Goal: Task Accomplishment & Management: Use online tool/utility

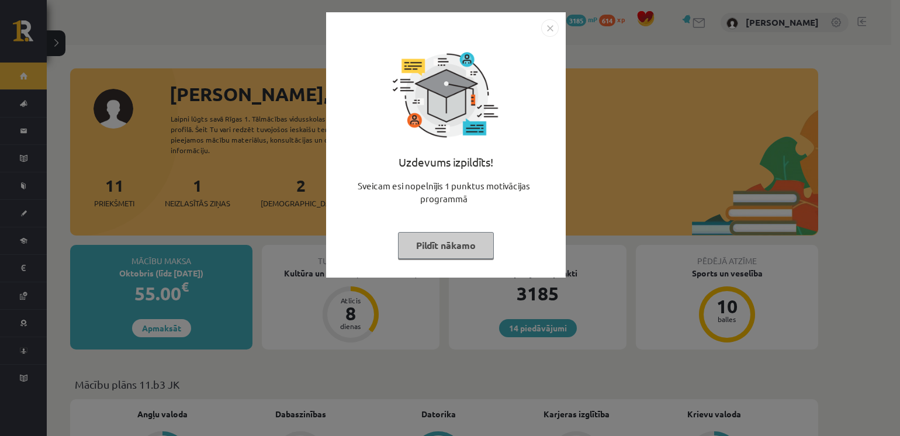
click at [554, 27] on img "Close" at bounding box center [550, 28] width 18 height 18
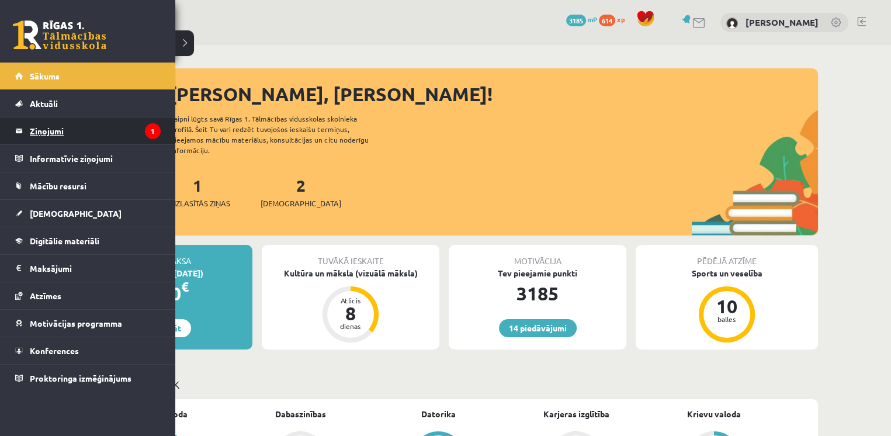
click at [26, 124] on link "Ziņojumi 1" at bounding box center [88, 130] width 146 height 27
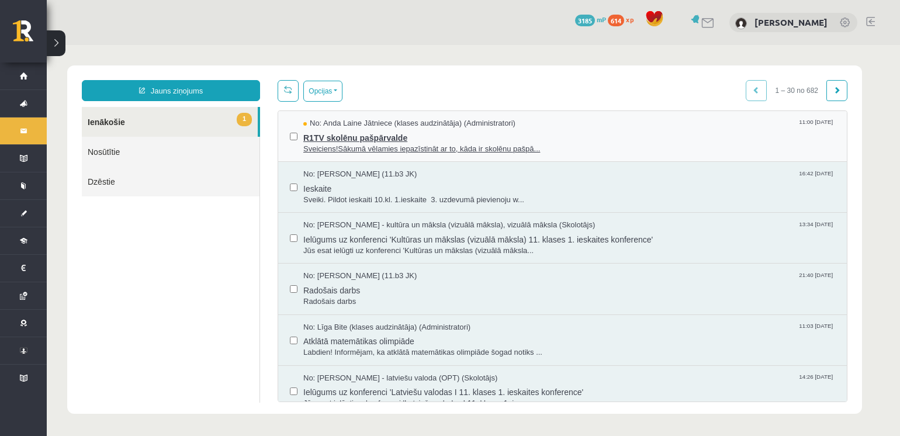
click at [409, 125] on span "No: Anda Laine Jātniece (klases audzinātāja) (Administratori)" at bounding box center [409, 123] width 212 height 11
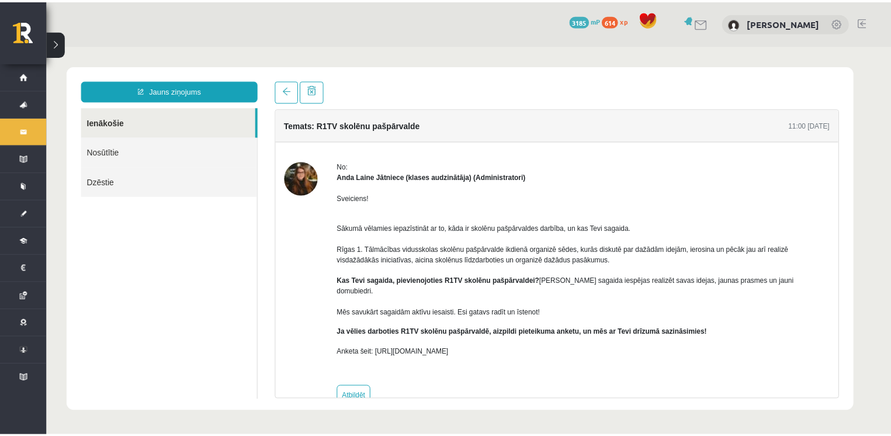
scroll to position [16, 0]
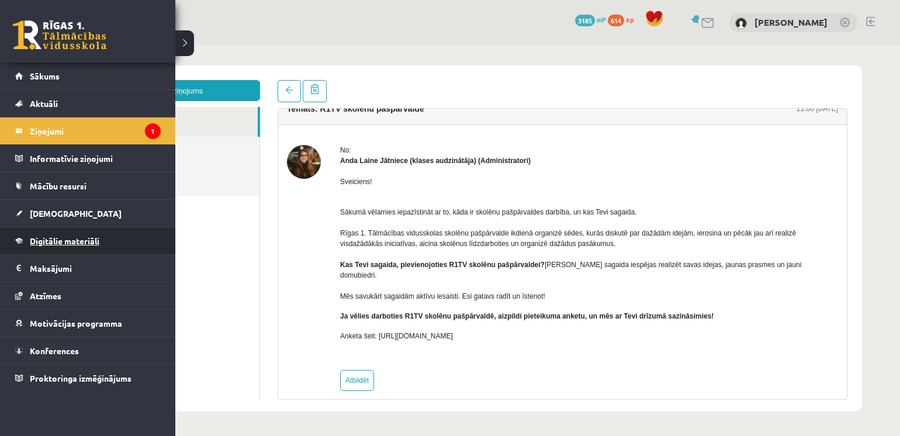
click at [43, 237] on span "Digitālie materiāli" at bounding box center [65, 241] width 70 height 11
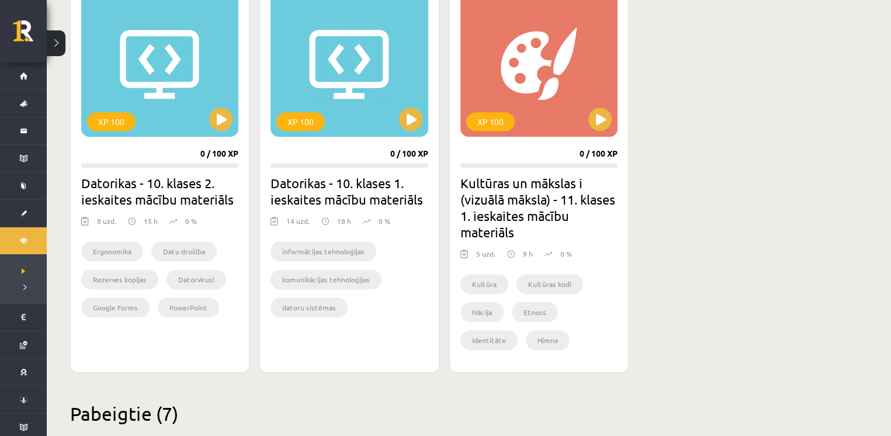
scroll to position [725, 0]
click at [594, 110] on button at bounding box center [600, 118] width 23 height 23
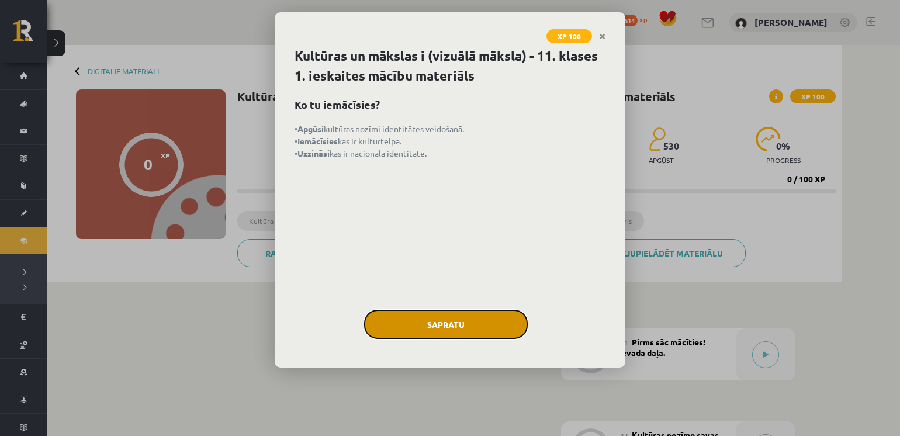
click at [454, 323] on button "Sapratu" at bounding box center [446, 324] width 164 height 29
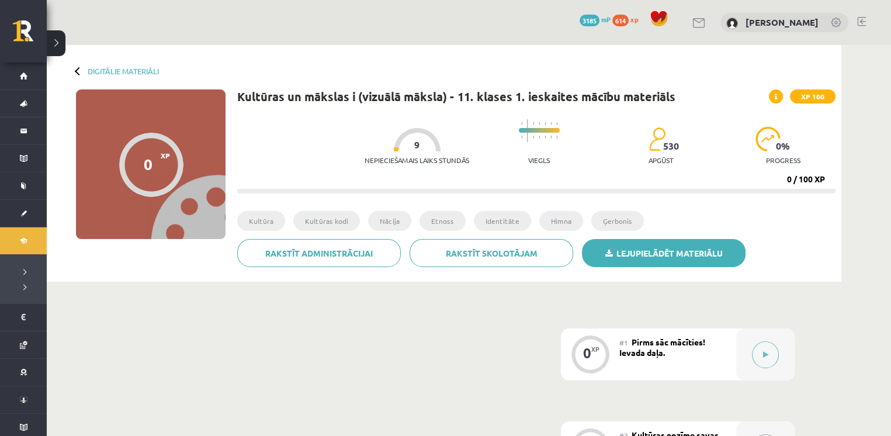
click at [727, 264] on link "Lejupielādēt materiālu" at bounding box center [664, 253] width 164 height 28
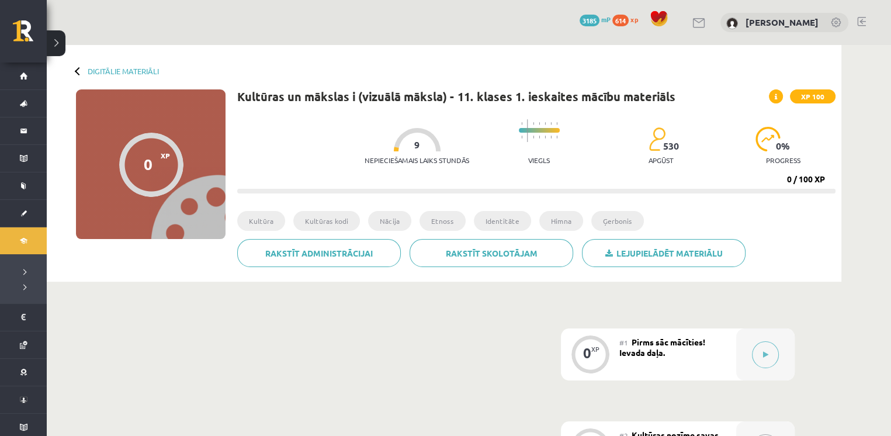
click at [775, 96] on icon at bounding box center [776, 97] width 2 height 7
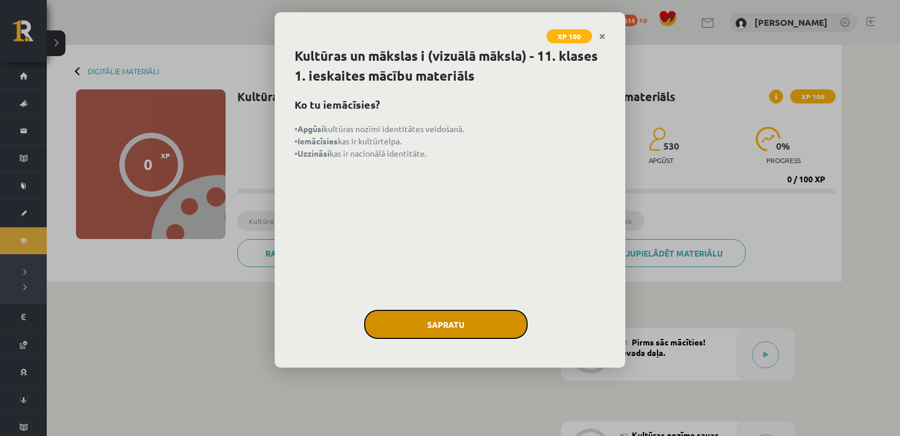
click at [400, 327] on button "Sapratu" at bounding box center [446, 324] width 164 height 29
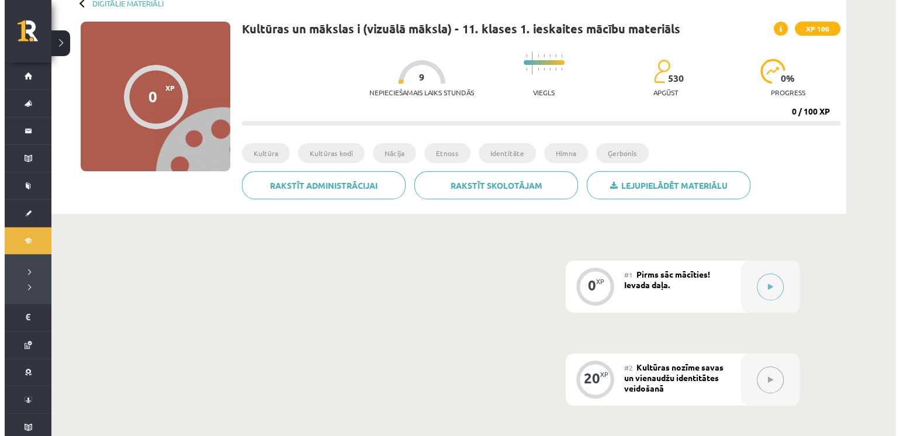
scroll to position [234, 0]
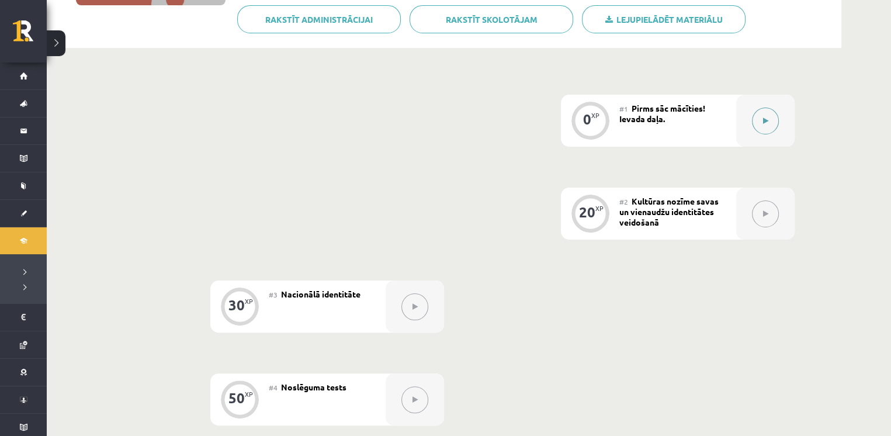
click at [750, 124] on div at bounding box center [765, 121] width 58 height 52
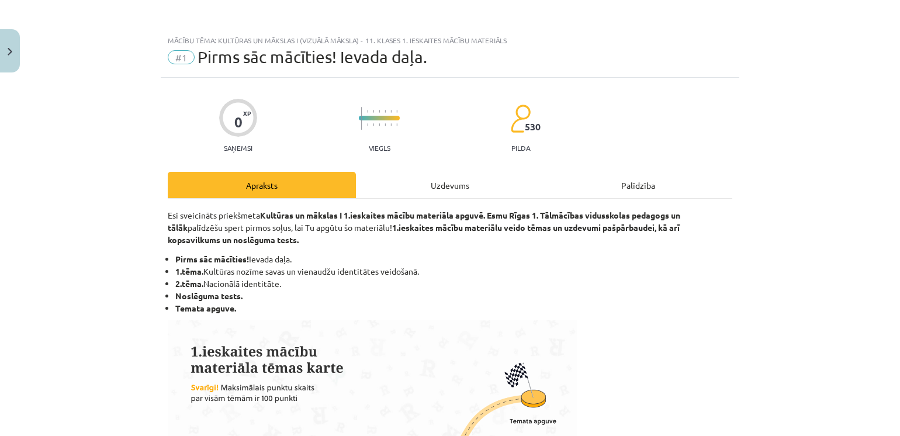
click at [468, 192] on div "Uzdevums" at bounding box center [450, 185] width 188 height 26
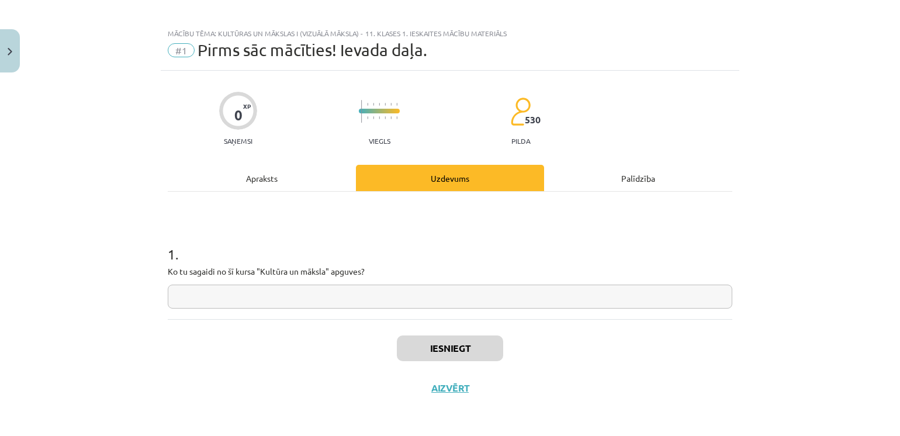
drag, startPoint x: 425, startPoint y: 298, endPoint x: 425, endPoint y: 292, distance: 5.9
click at [425, 296] on input "text" at bounding box center [450, 297] width 565 height 24
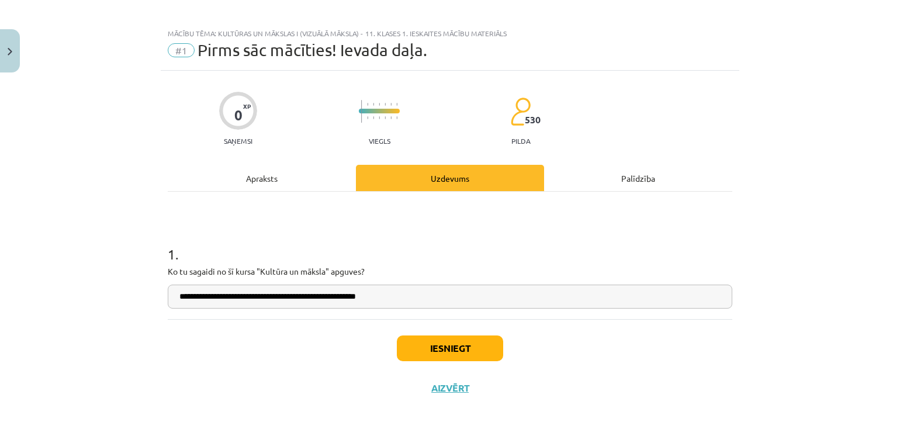
type input "**********"
click at [319, 403] on div "**********" at bounding box center [450, 239] width 579 height 337
click at [425, 359] on button "Iesniegt" at bounding box center [450, 348] width 106 height 26
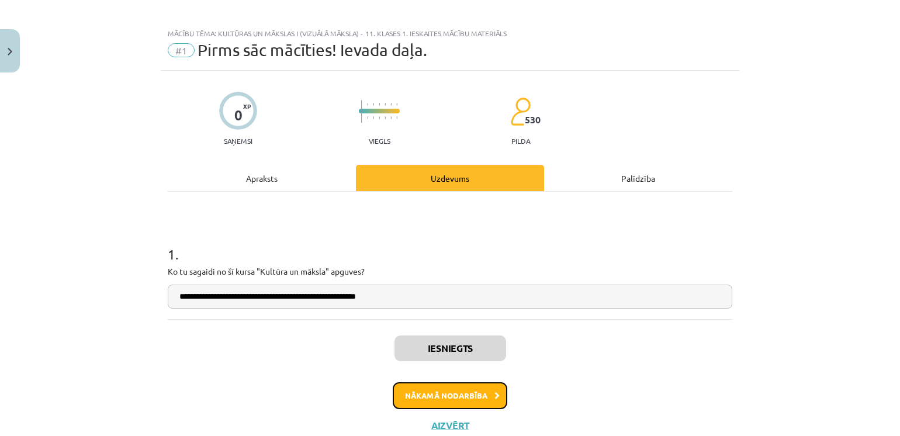
click at [454, 402] on button "Nākamā nodarbība" at bounding box center [450, 395] width 115 height 27
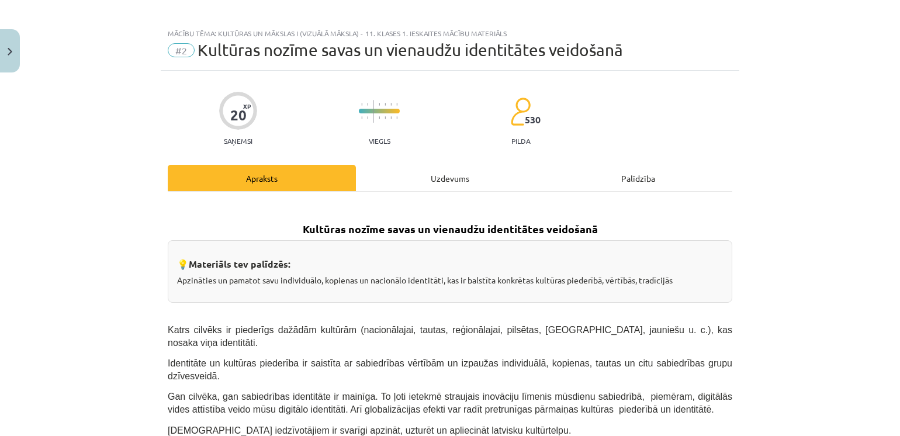
scroll to position [29, 0]
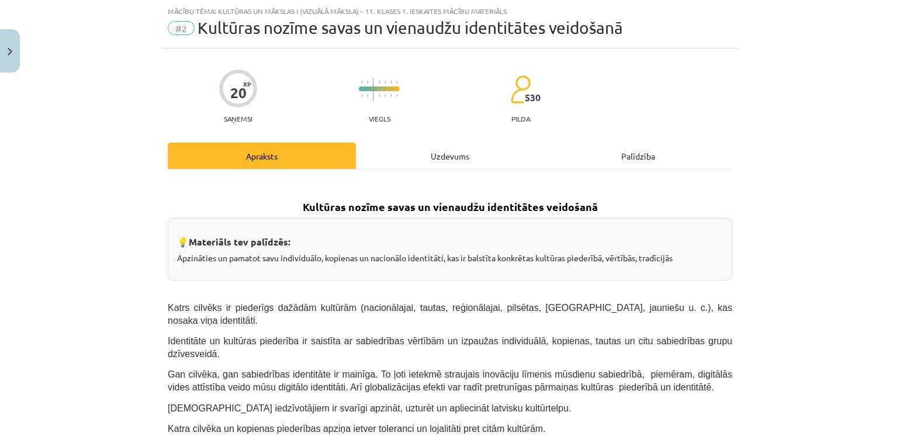
click at [444, 152] on div "Uzdevums" at bounding box center [450, 156] width 188 height 26
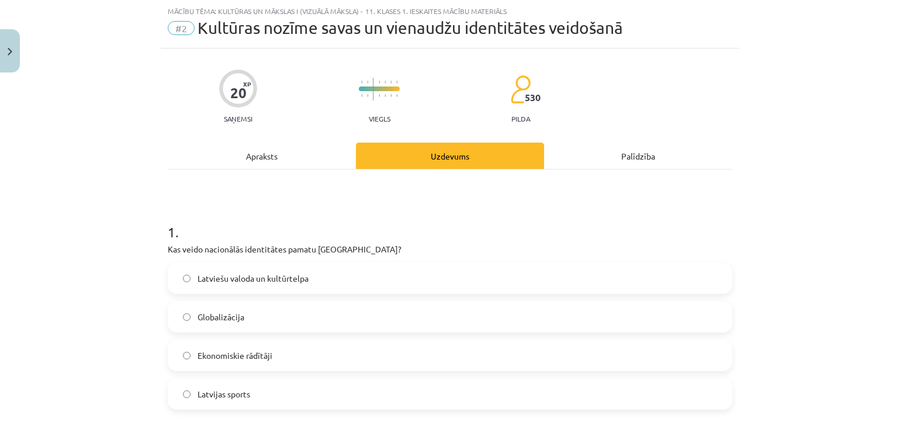
click at [217, 281] on span "Latviešu valoda un kultūrtelpa" at bounding box center [253, 278] width 111 height 12
click at [247, 158] on div "Apraksts" at bounding box center [262, 156] width 188 height 26
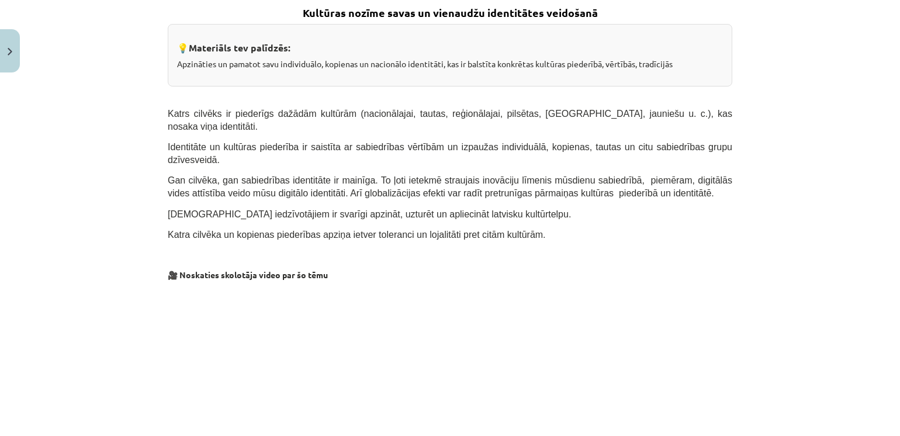
scroll to position [160, 0]
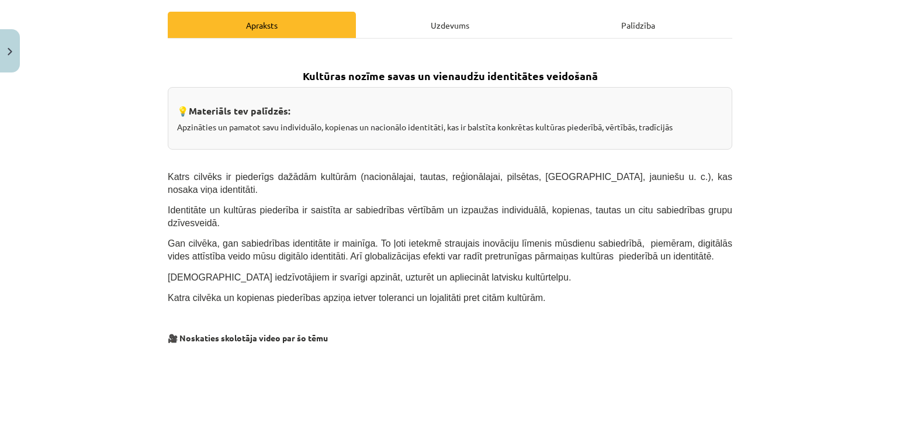
click at [394, 23] on div "Uzdevums" at bounding box center [450, 25] width 188 height 26
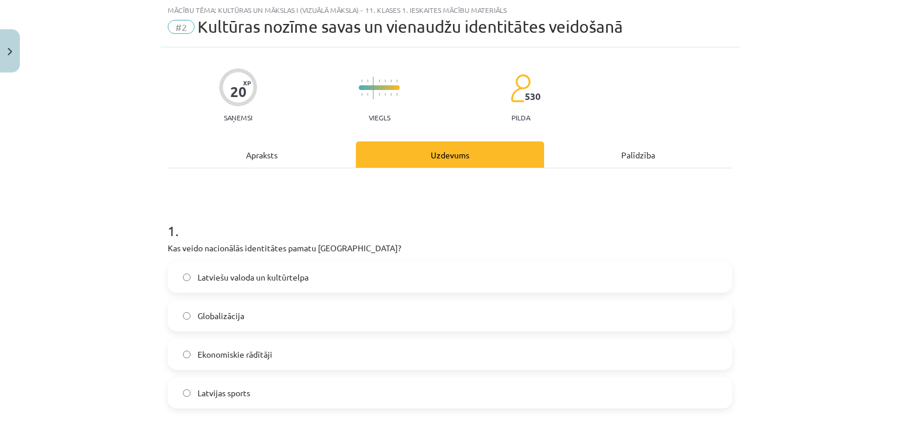
scroll to position [29, 0]
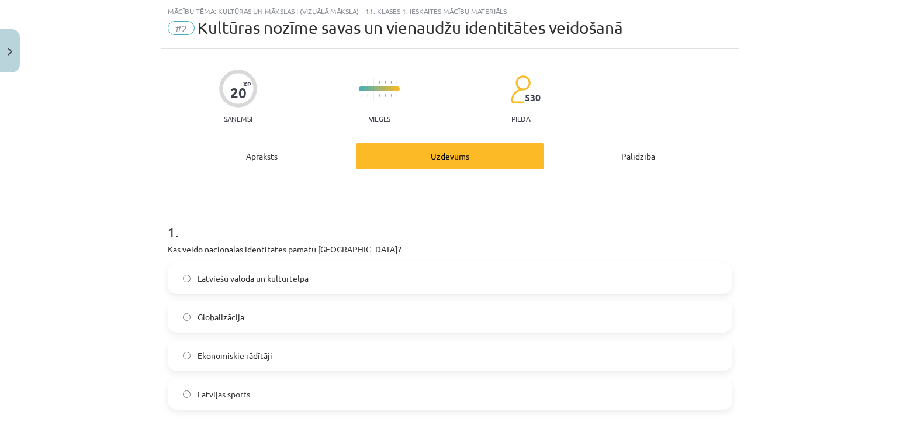
click at [269, 157] on div "Apraksts" at bounding box center [262, 156] width 188 height 26
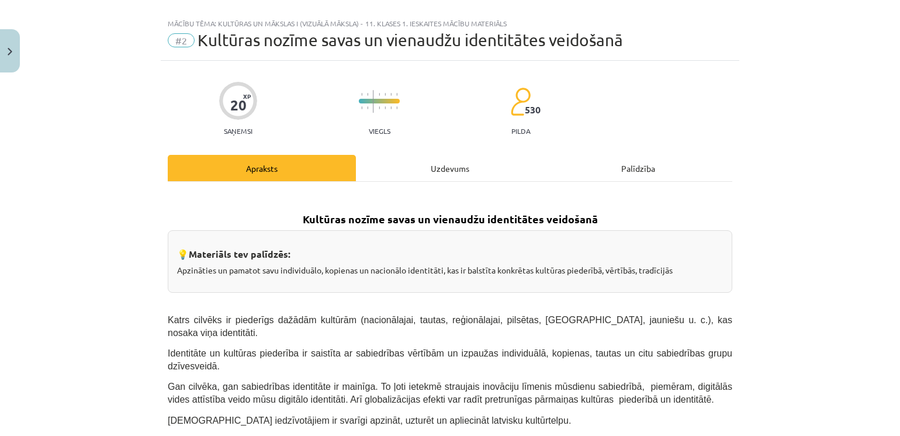
scroll to position [0, 0]
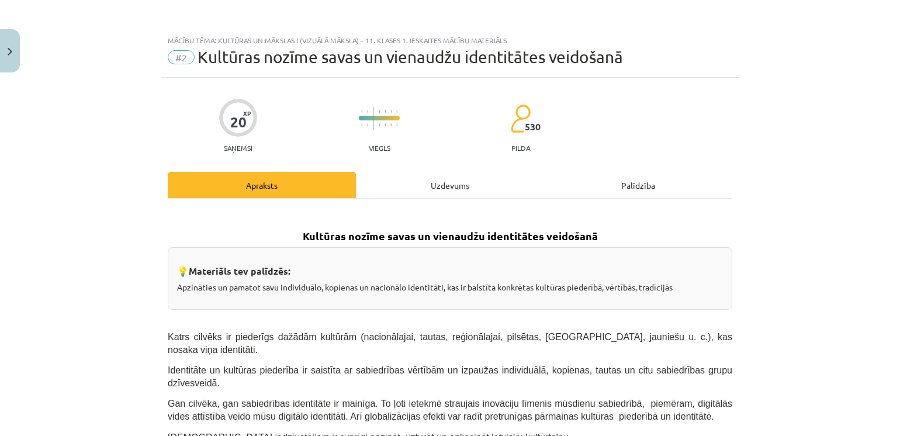
click at [435, 185] on div "Uzdevums" at bounding box center [450, 185] width 188 height 26
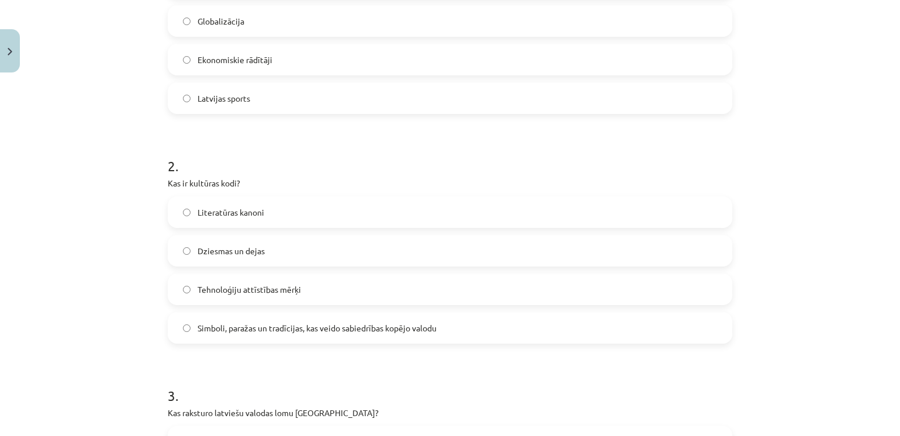
scroll to position [380, 0]
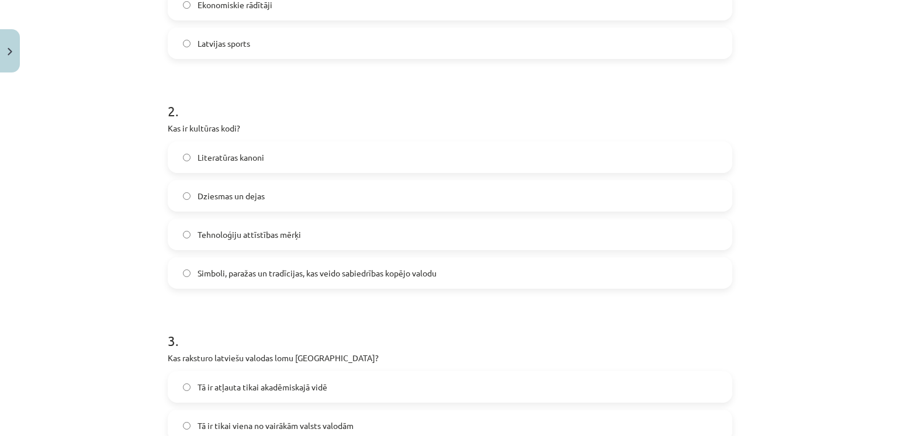
click at [248, 278] on span "Simboli, paražas un tradīcijas, kas veido sabiedrības kopējo valodu" at bounding box center [317, 273] width 239 height 12
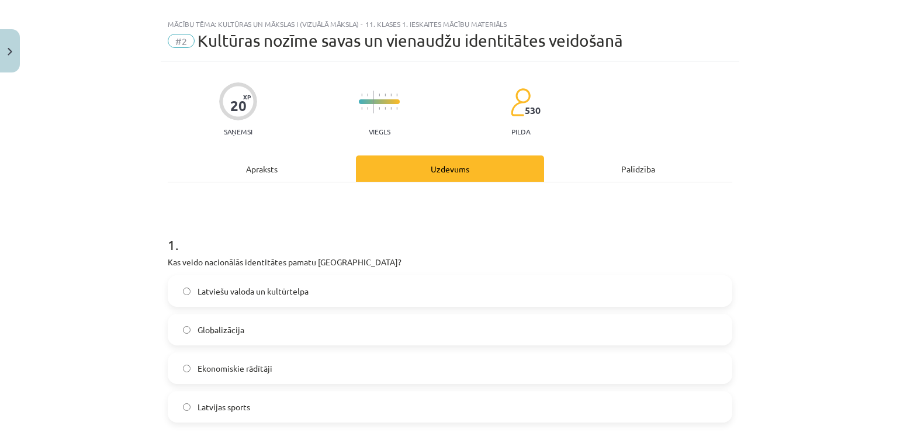
scroll to position [0, 0]
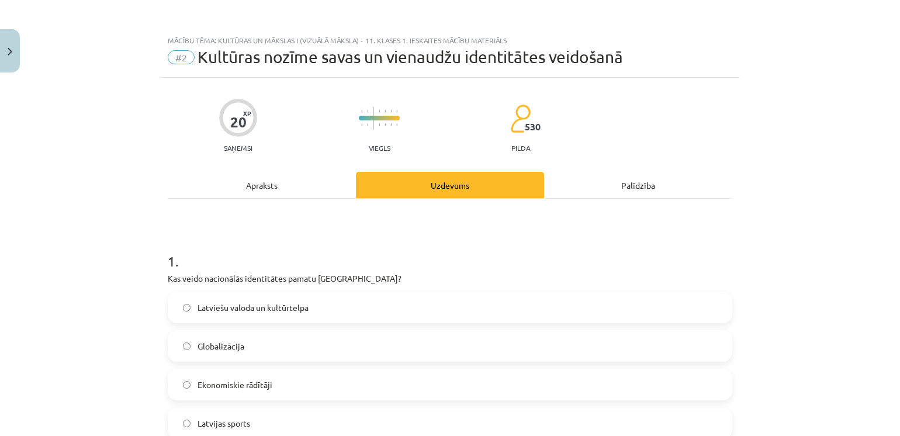
drag, startPoint x: 245, startPoint y: 186, endPoint x: 98, endPoint y: 211, distance: 149.3
click at [240, 184] on div "Apraksts" at bounding box center [262, 185] width 188 height 26
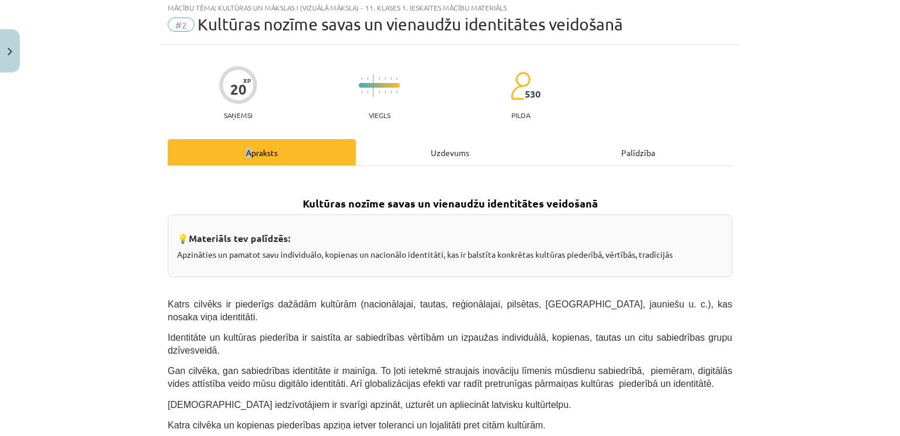
scroll to position [29, 0]
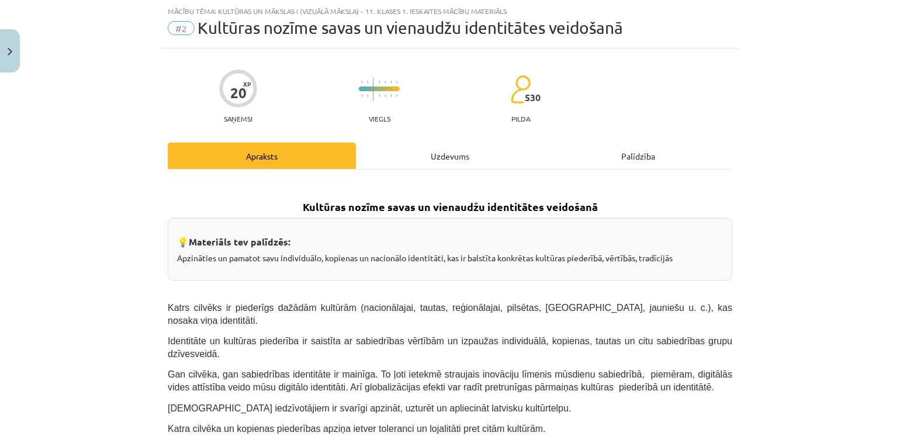
click at [407, 150] on div "Uzdevums" at bounding box center [450, 156] width 188 height 26
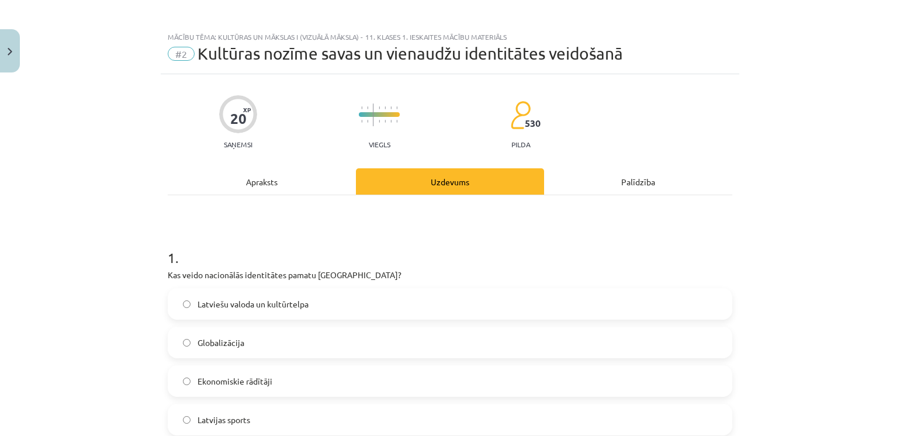
scroll to position [4, 0]
click at [215, 177] on div "Apraksts" at bounding box center [262, 181] width 188 height 26
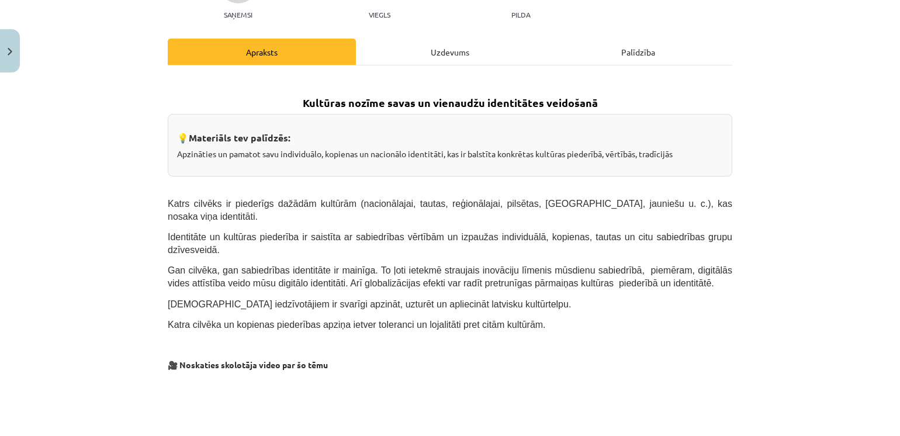
scroll to position [0, 0]
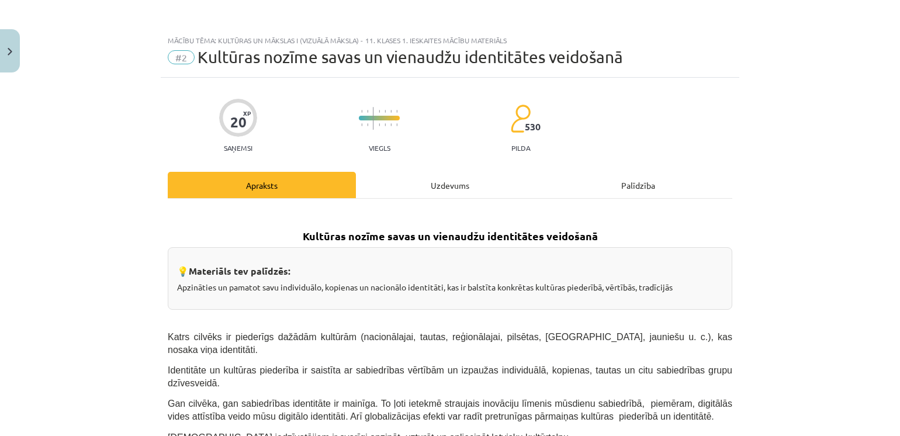
click at [418, 178] on div "Uzdevums" at bounding box center [450, 185] width 188 height 26
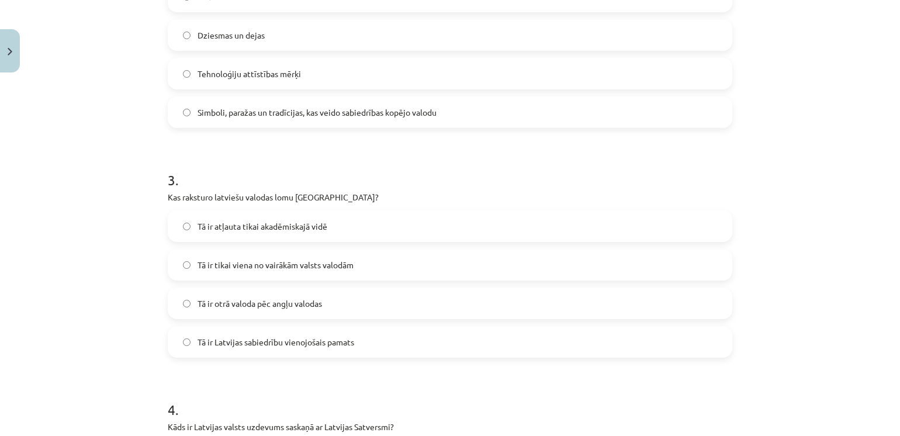
scroll to position [541, 0]
click at [194, 352] on label "Tā ir Latvijas sabiedrību vienojošais pamats" at bounding box center [450, 341] width 562 height 29
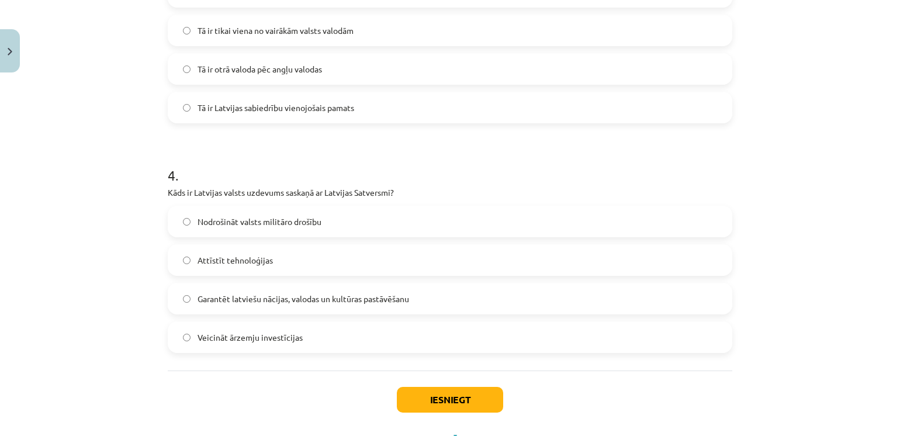
scroll to position [774, 0]
click at [178, 304] on label "Garantēt latviešu nācijas, valodas un kultūras pastāvēšanu" at bounding box center [450, 299] width 562 height 29
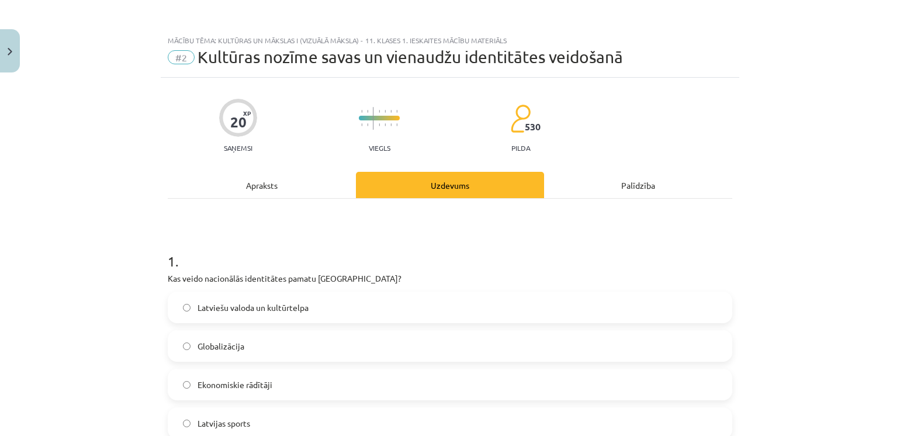
scroll to position [0, 0]
click at [251, 189] on div "Apraksts" at bounding box center [262, 185] width 188 height 26
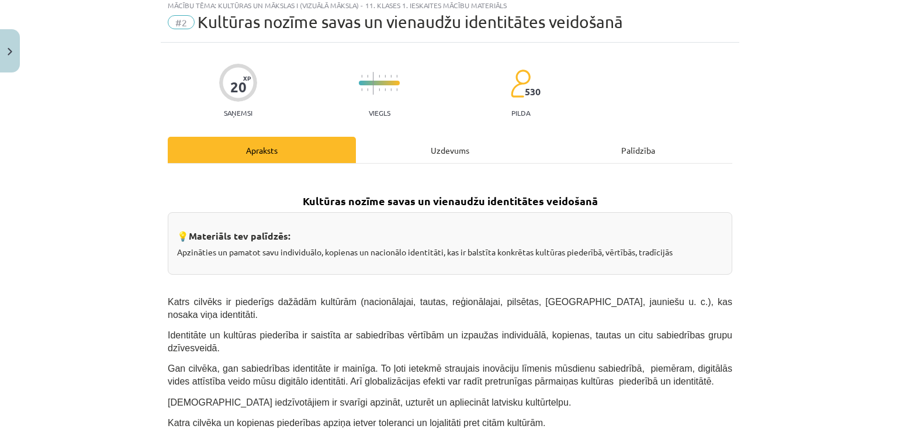
scroll to position [32, 0]
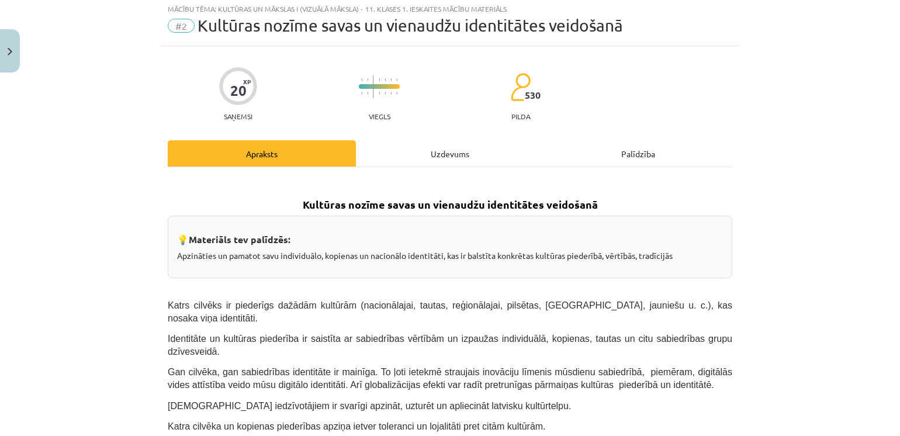
click at [437, 149] on div "Uzdevums" at bounding box center [450, 153] width 188 height 26
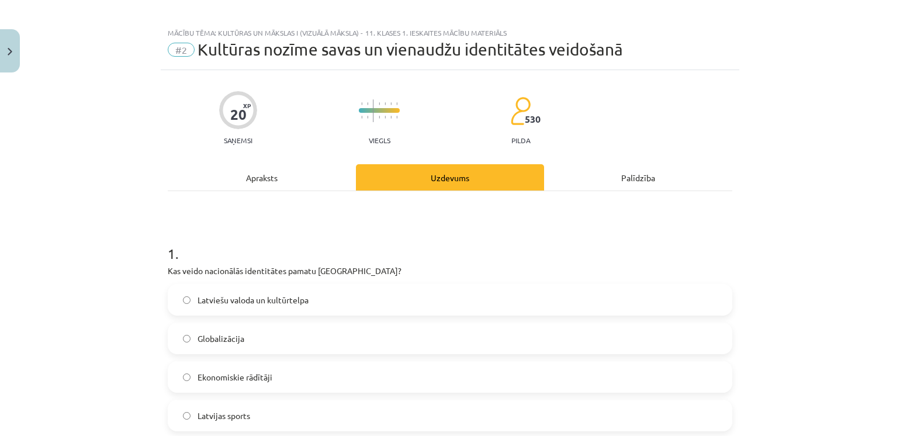
scroll to position [7, 0]
click at [182, 183] on div "Apraksts" at bounding box center [262, 178] width 188 height 26
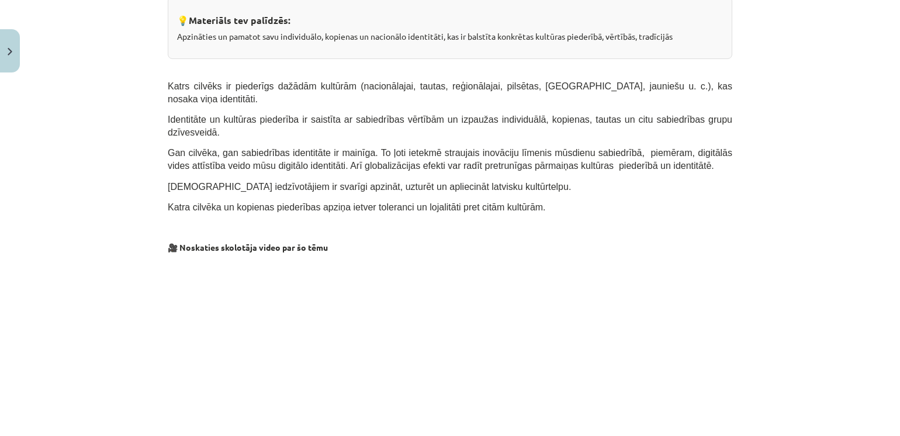
scroll to position [0, 0]
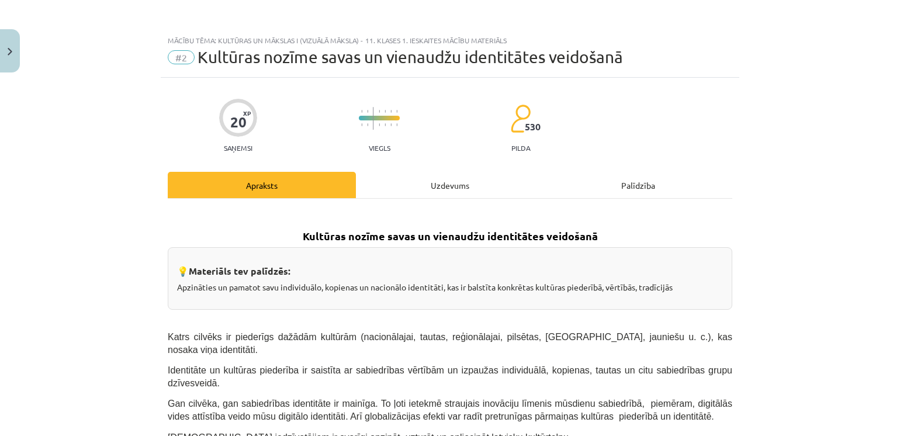
click at [431, 181] on div "Uzdevums" at bounding box center [450, 185] width 188 height 26
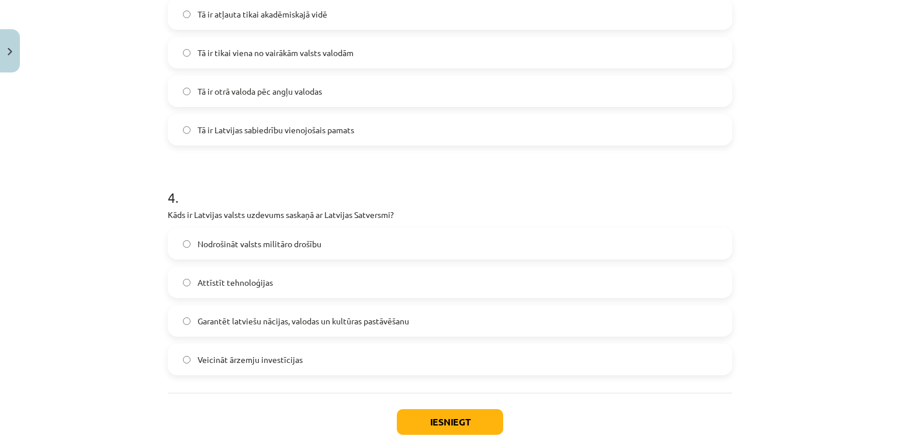
scroll to position [827, 0]
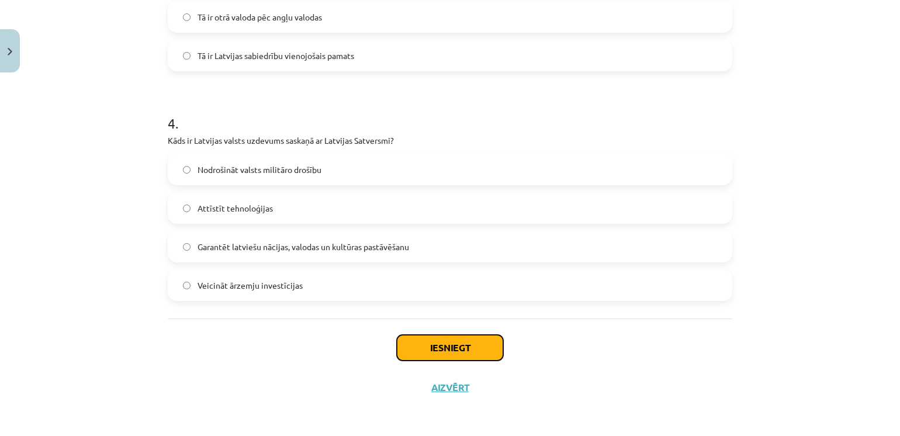
click at [402, 340] on button "Iesniegt" at bounding box center [450, 348] width 106 height 26
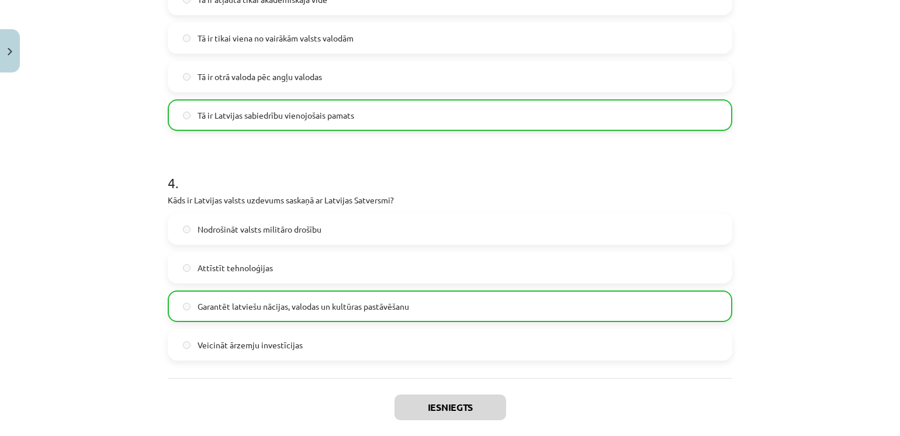
scroll to position [848, 0]
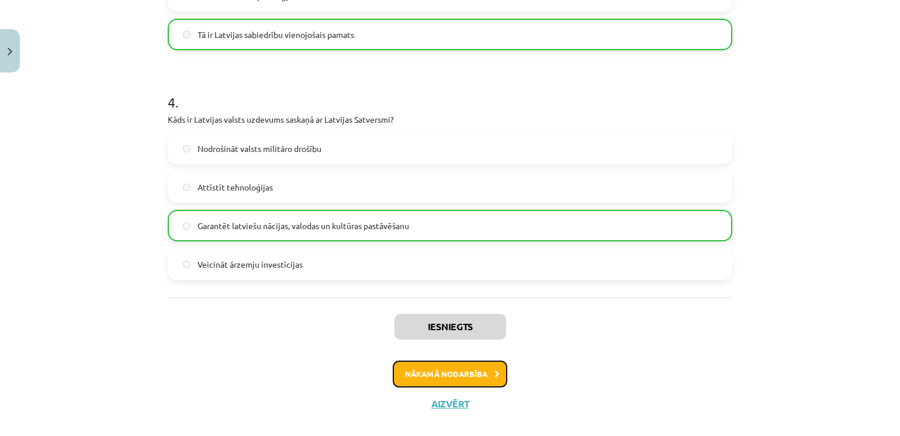
click at [421, 385] on button "Nākamā nodarbība" at bounding box center [450, 374] width 115 height 27
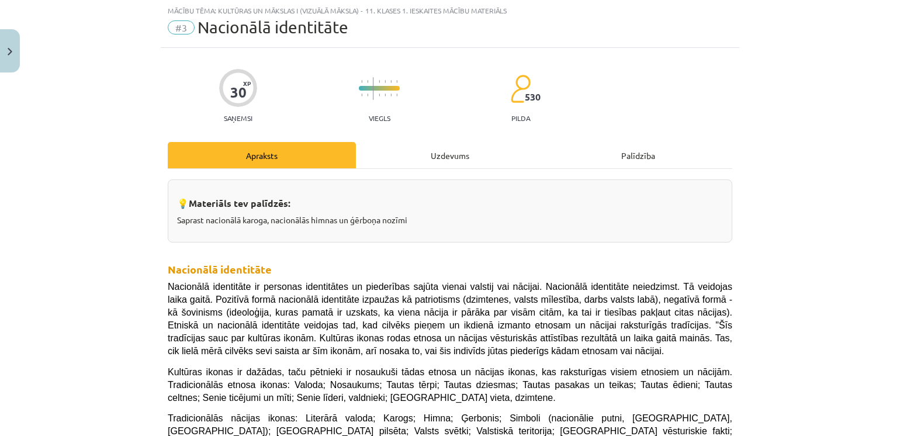
scroll to position [29, 0]
click at [424, 146] on div "Uzdevums" at bounding box center [450, 156] width 188 height 26
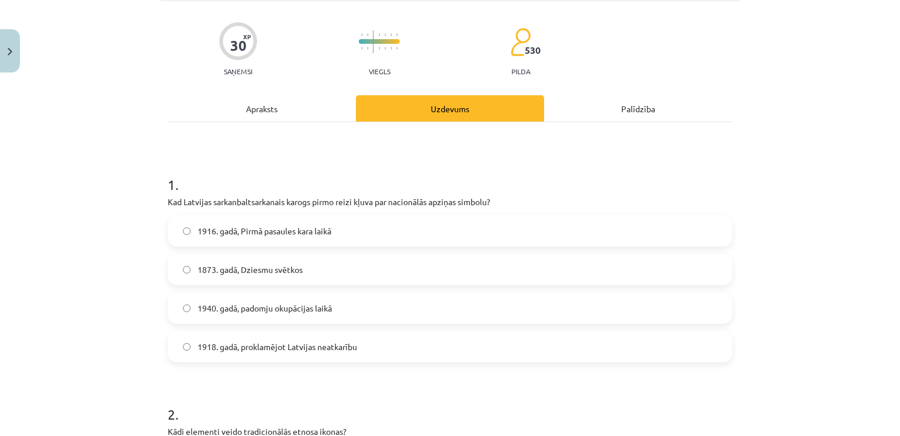
scroll to position [81, 0]
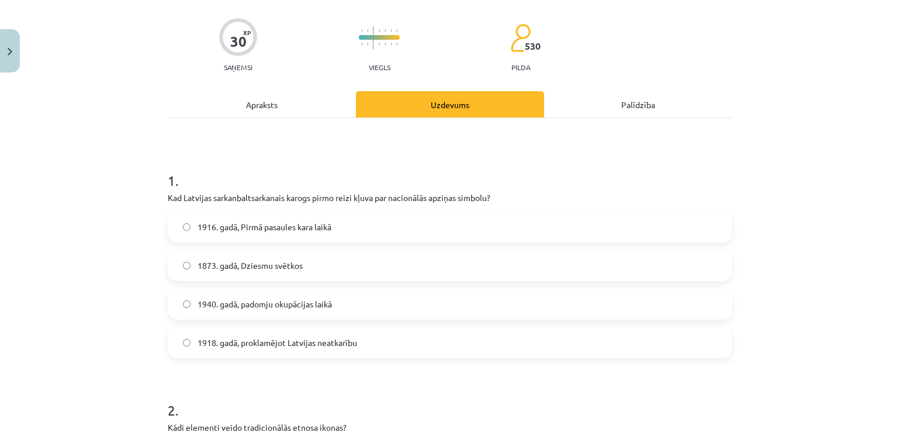
click at [252, 111] on div "Apraksts" at bounding box center [262, 104] width 188 height 26
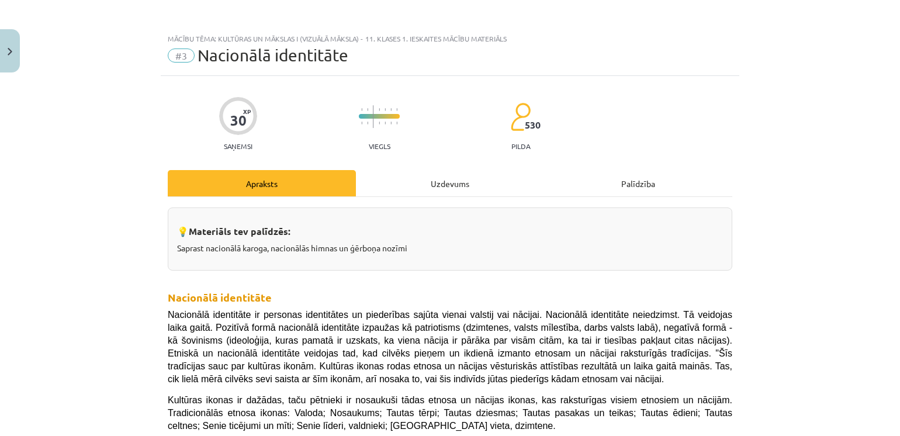
scroll to position [2, 0]
click at [423, 181] on div "Uzdevums" at bounding box center [450, 182] width 188 height 26
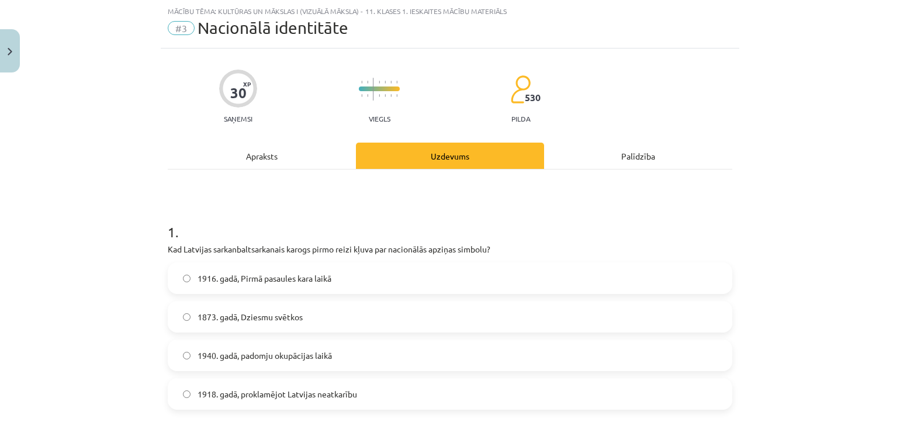
click at [214, 154] on div "Apraksts" at bounding box center [262, 156] width 188 height 26
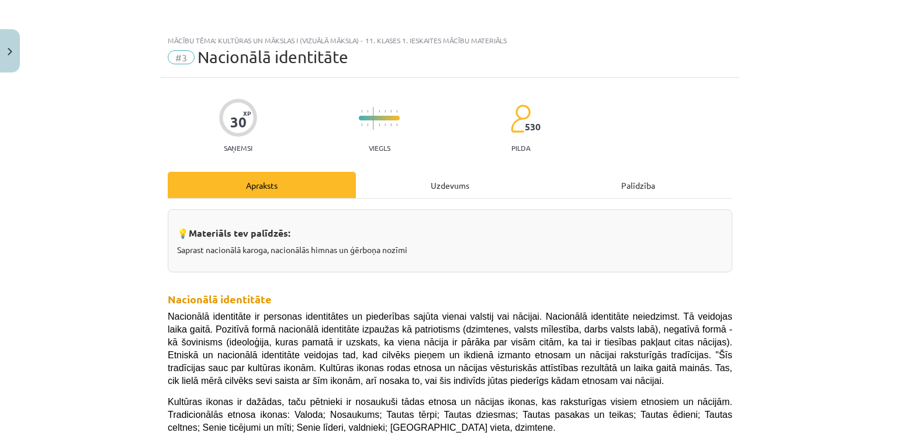
scroll to position [2, 0]
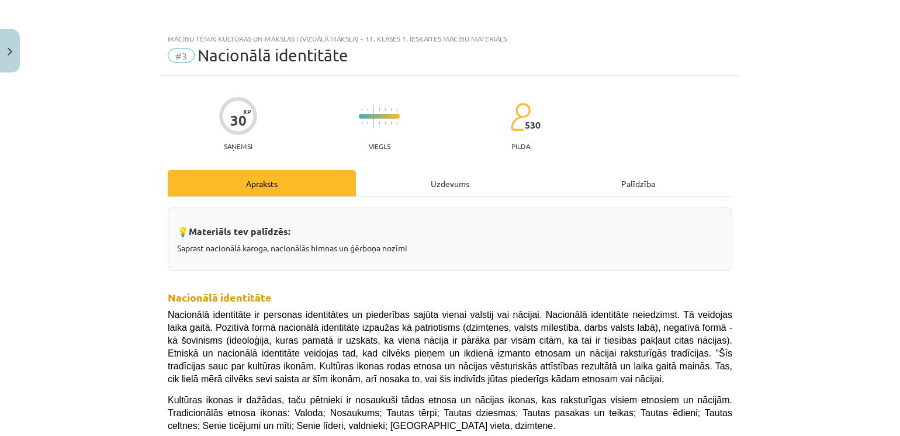
click at [398, 188] on div "Uzdevums" at bounding box center [450, 183] width 188 height 26
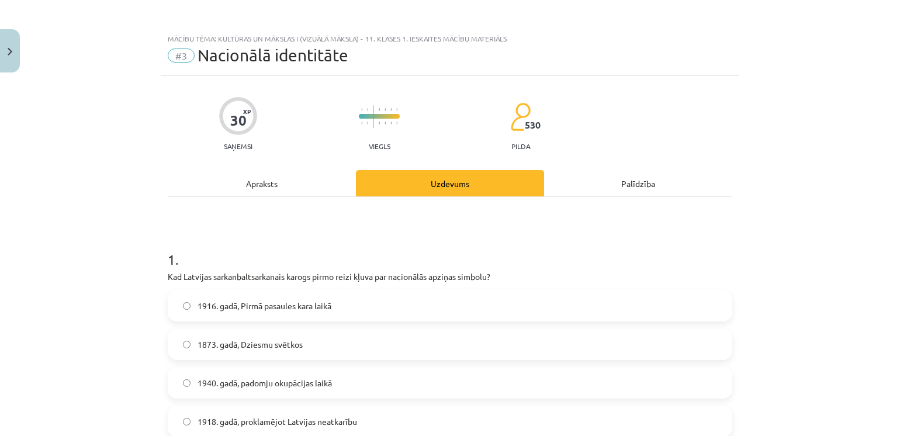
scroll to position [29, 0]
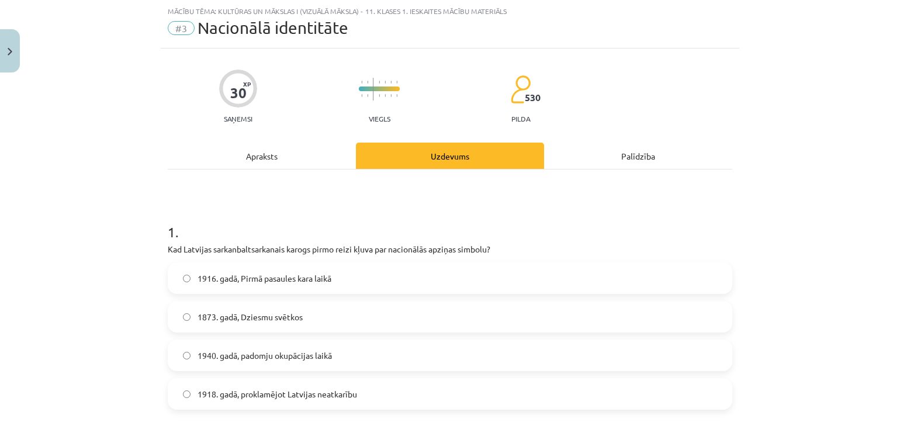
click at [206, 153] on div "Apraksts" at bounding box center [262, 156] width 188 height 26
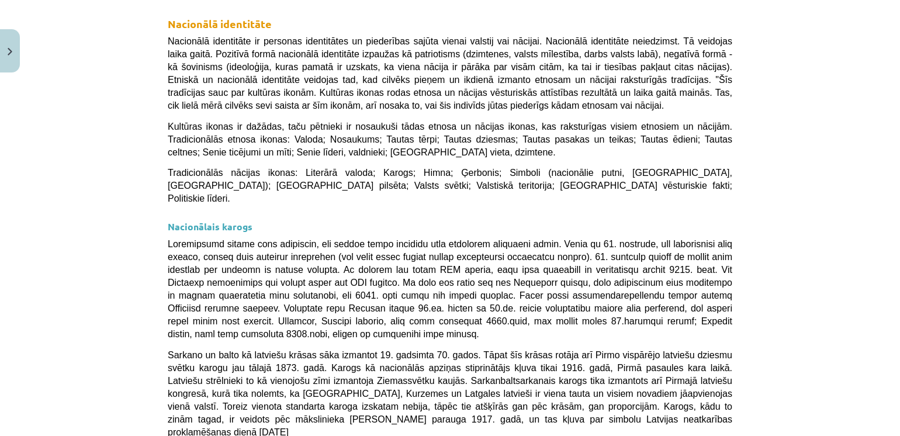
scroll to position [0, 0]
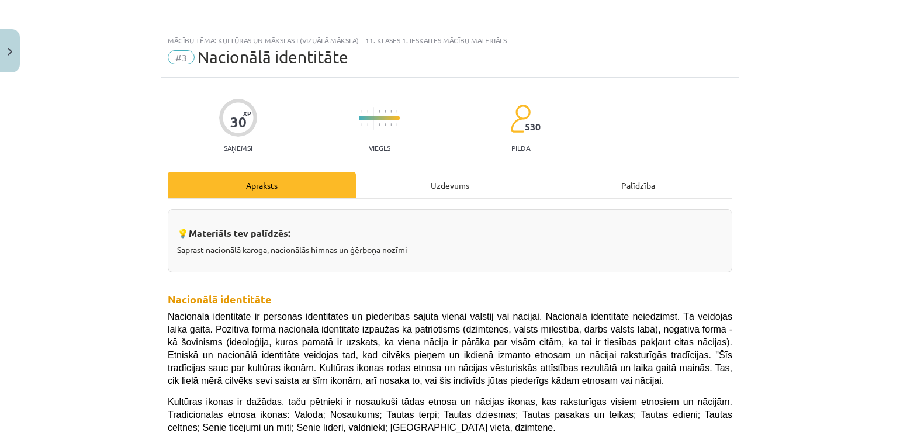
click at [438, 183] on div "Uzdevums" at bounding box center [450, 185] width 188 height 26
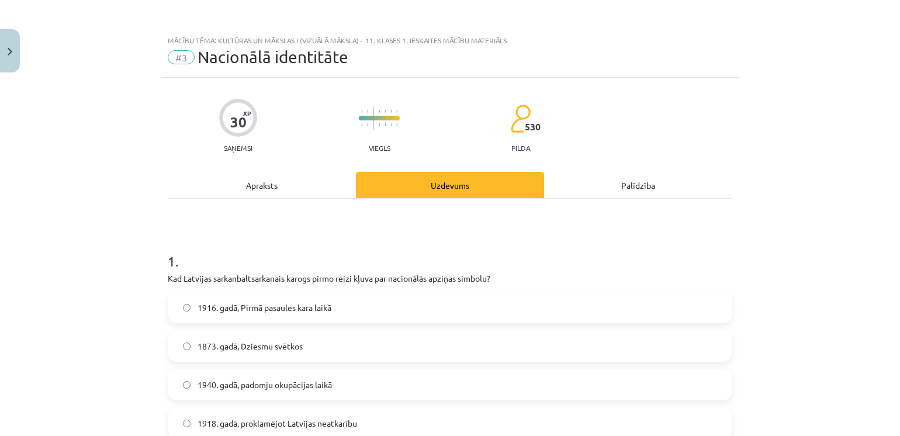
scroll to position [29, 0]
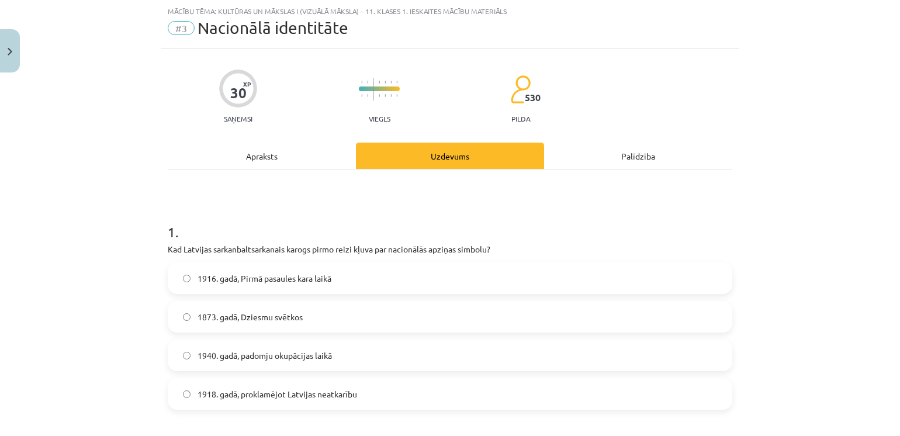
click at [177, 157] on div "Apraksts" at bounding box center [262, 156] width 188 height 26
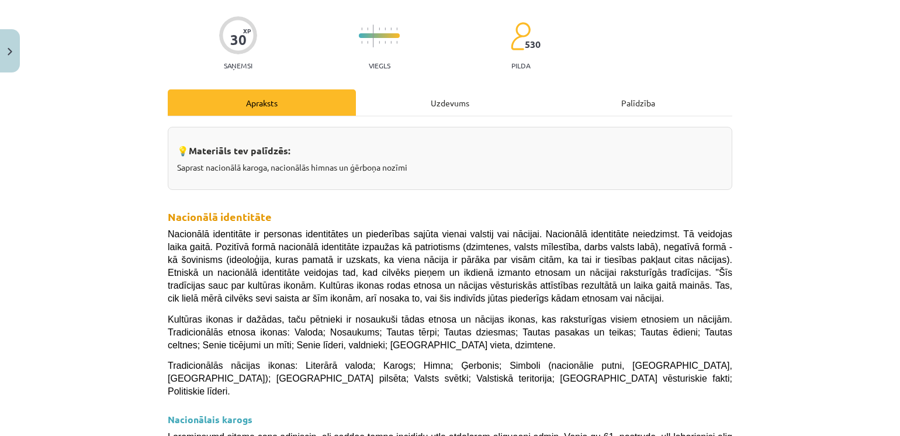
scroll to position [83, 0]
click at [410, 101] on div "Uzdevums" at bounding box center [450, 102] width 188 height 26
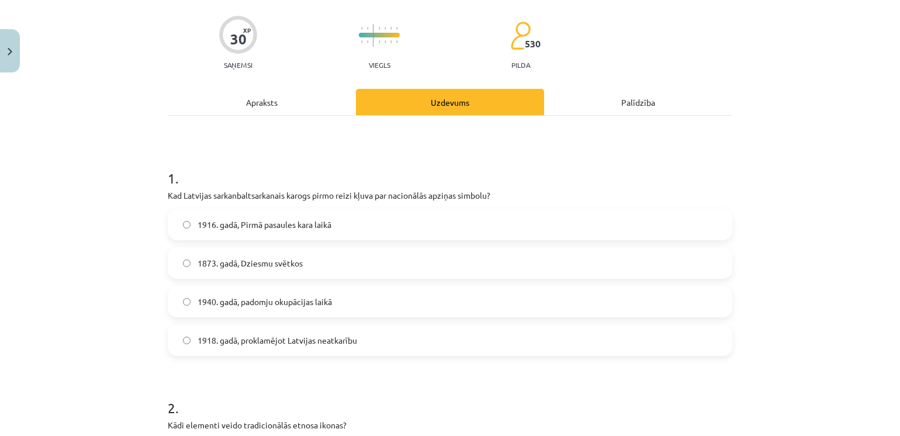
scroll to position [29, 0]
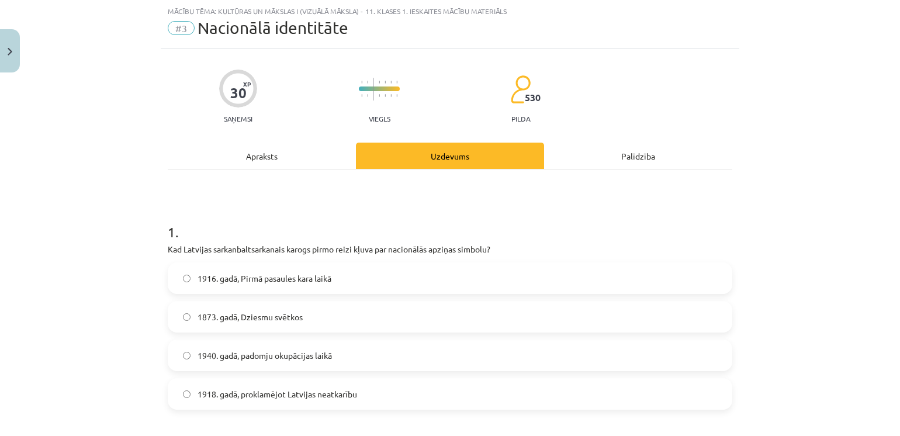
click at [193, 162] on div "Apraksts" at bounding box center [262, 156] width 188 height 26
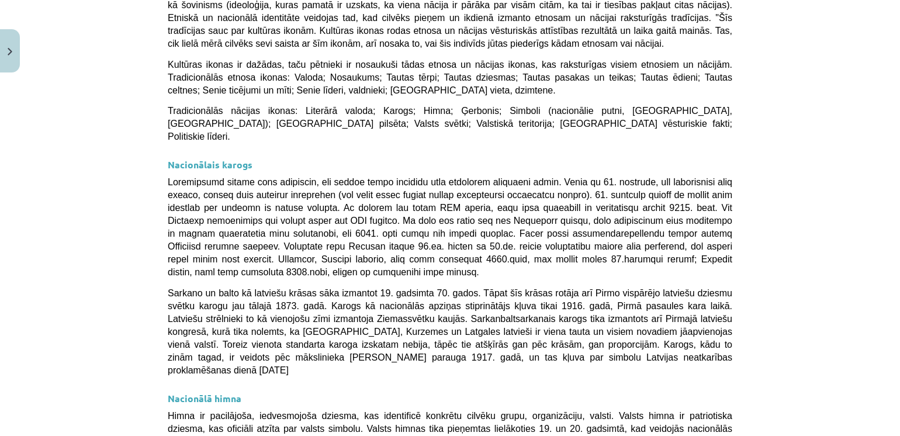
scroll to position [108, 0]
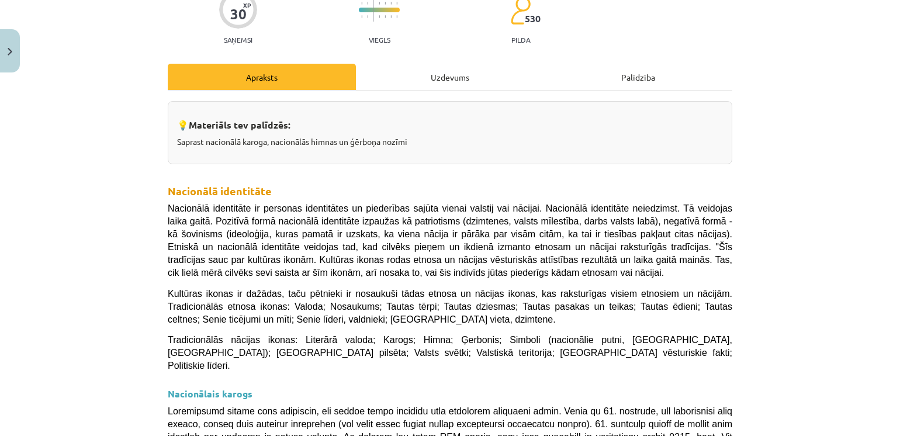
click at [468, 70] on div "Uzdevums" at bounding box center [450, 77] width 188 height 26
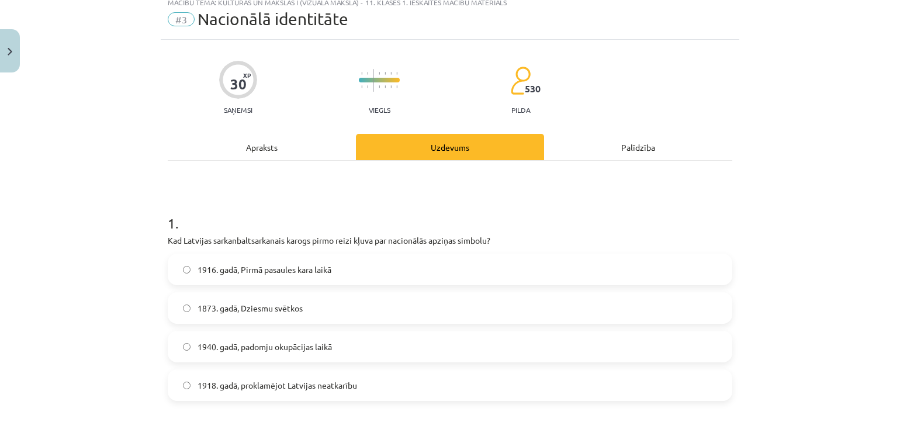
scroll to position [29, 0]
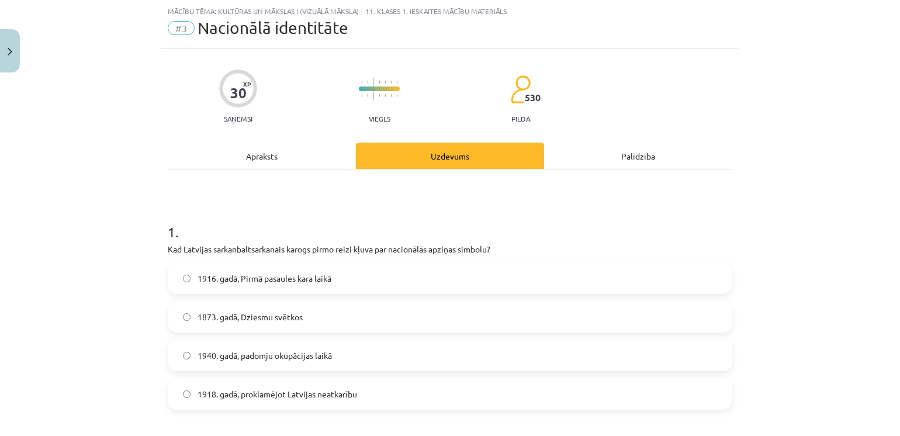
click at [182, 282] on label "1916. gadā, Pirmā pasaules kara laikā" at bounding box center [450, 278] width 562 height 29
click at [217, 146] on div "Apraksts" at bounding box center [262, 156] width 188 height 26
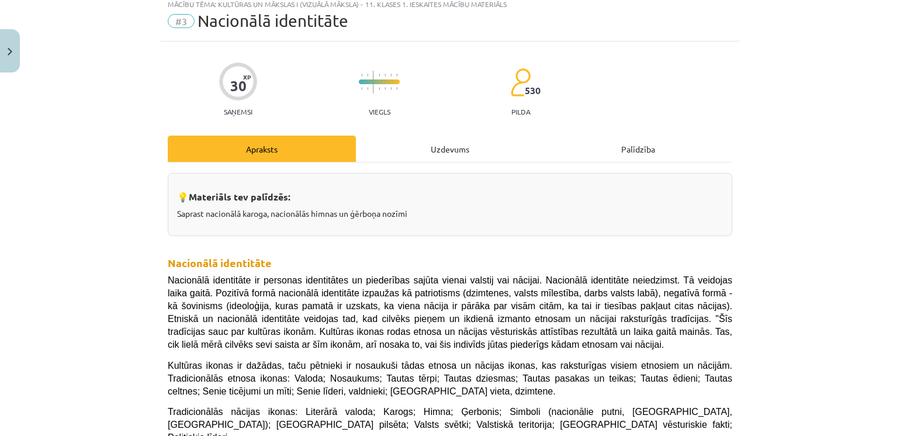
scroll to position [25, 0]
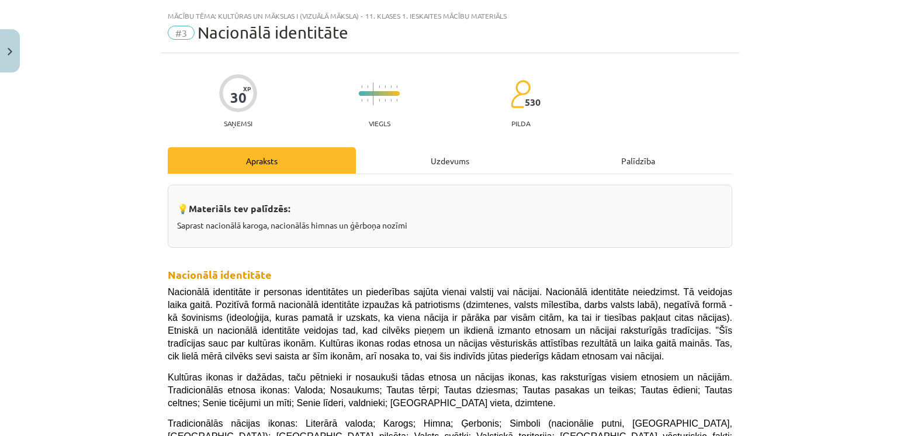
click at [428, 169] on div "Uzdevums" at bounding box center [450, 160] width 188 height 26
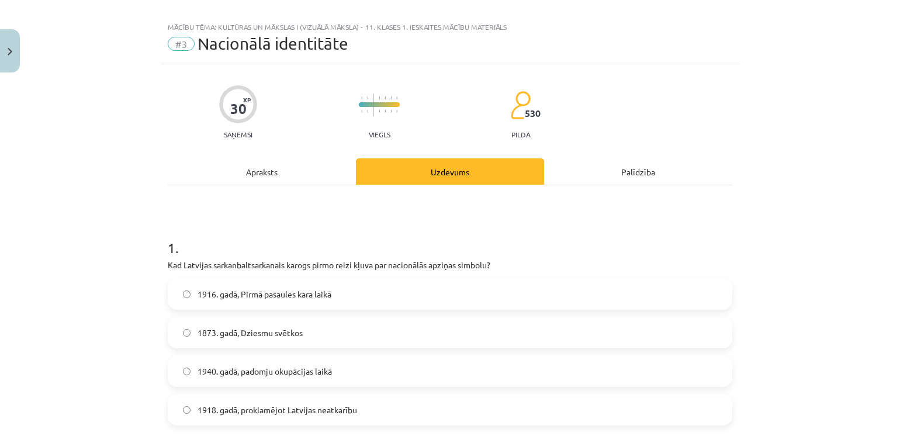
scroll to position [14, 0]
click at [250, 166] on div "Apraksts" at bounding box center [262, 171] width 188 height 26
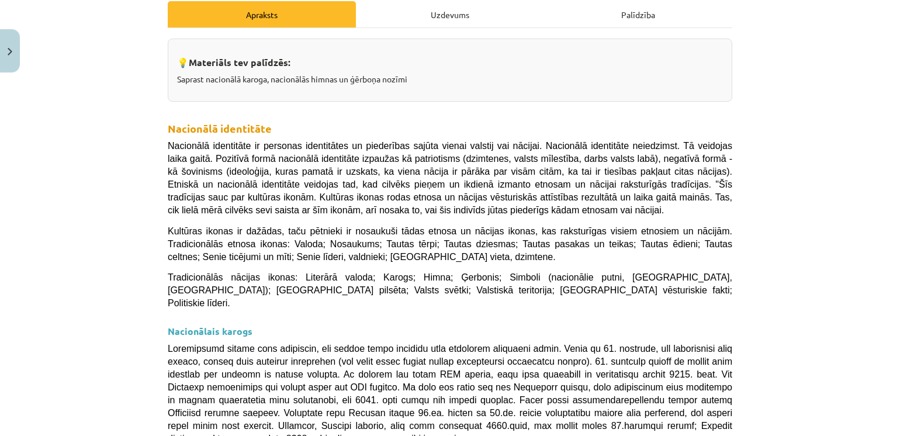
scroll to position [172, 0]
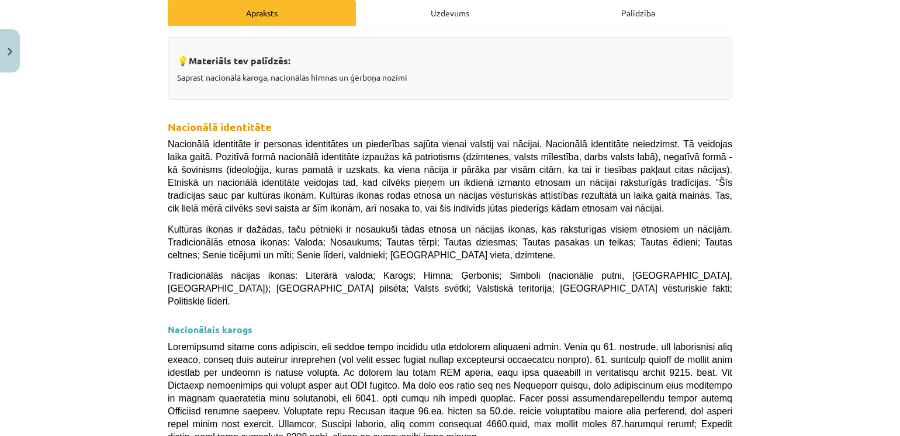
click at [454, 19] on div "Uzdevums" at bounding box center [450, 12] width 188 height 26
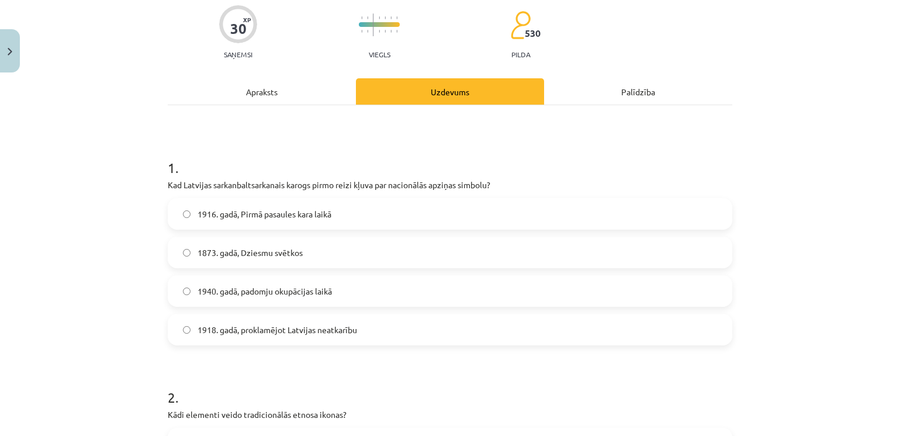
scroll to position [94, 0]
click at [254, 90] on div "Apraksts" at bounding box center [262, 91] width 188 height 26
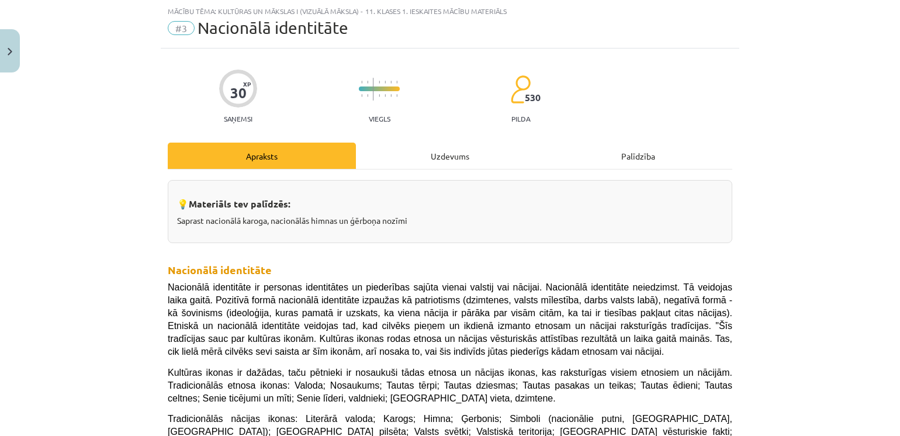
scroll to position [158, 0]
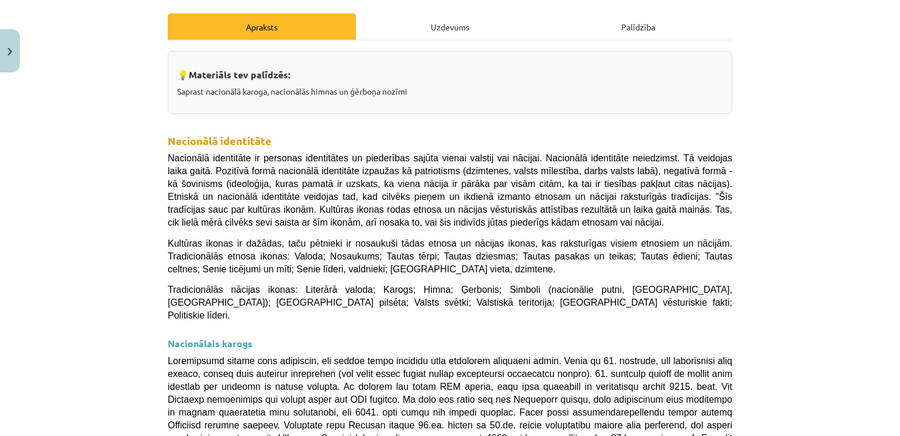
click at [413, 27] on div "Uzdevums" at bounding box center [450, 26] width 188 height 26
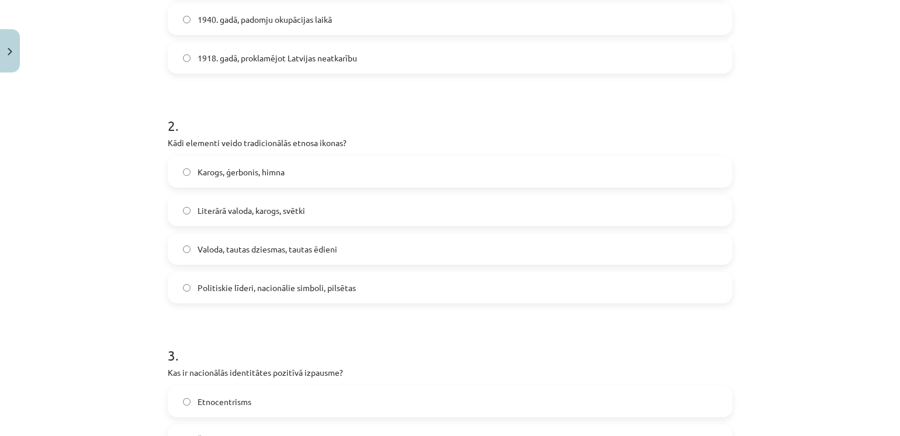
scroll to position [365, 0]
click at [277, 249] on span "Valoda, tautas dziesmas, tautas ēdieni" at bounding box center [268, 250] width 140 height 12
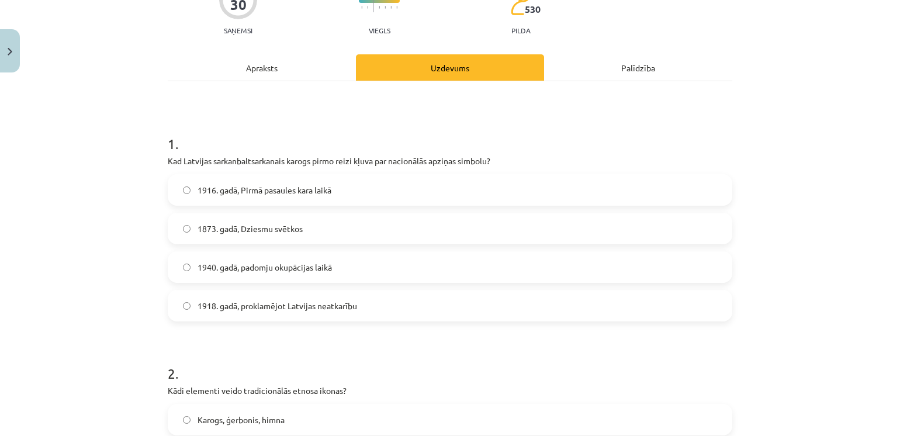
scroll to position [118, 0]
click at [258, 59] on div "Apraksts" at bounding box center [262, 67] width 188 height 26
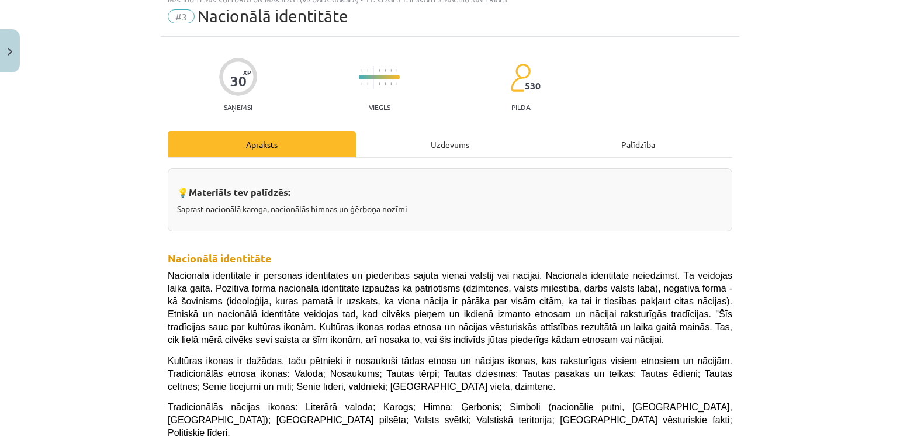
scroll to position [29, 0]
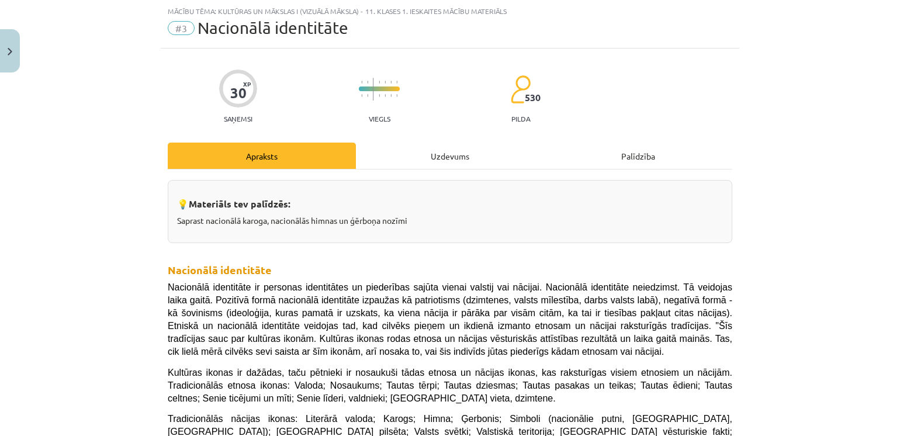
click at [409, 166] on div "Uzdevums" at bounding box center [450, 156] width 188 height 26
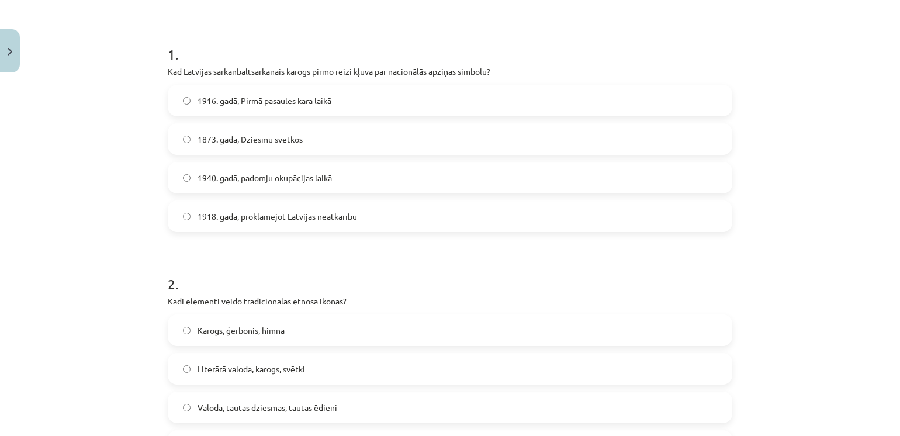
scroll to position [64, 0]
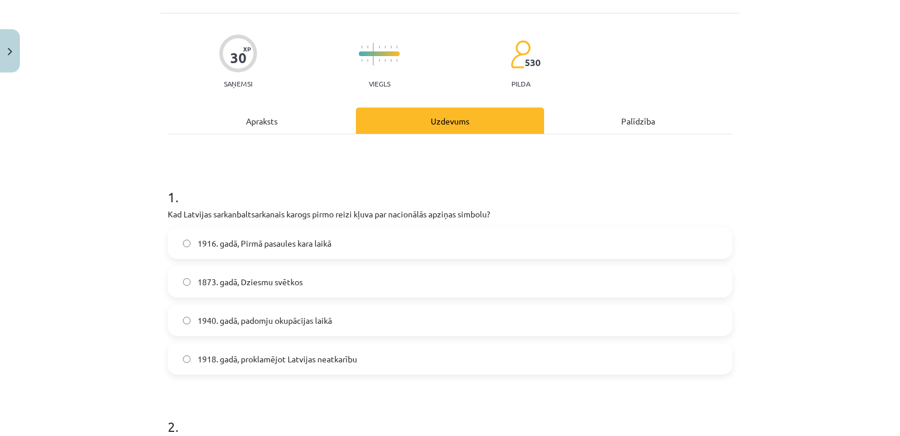
click at [213, 113] on div "Apraksts" at bounding box center [262, 121] width 188 height 26
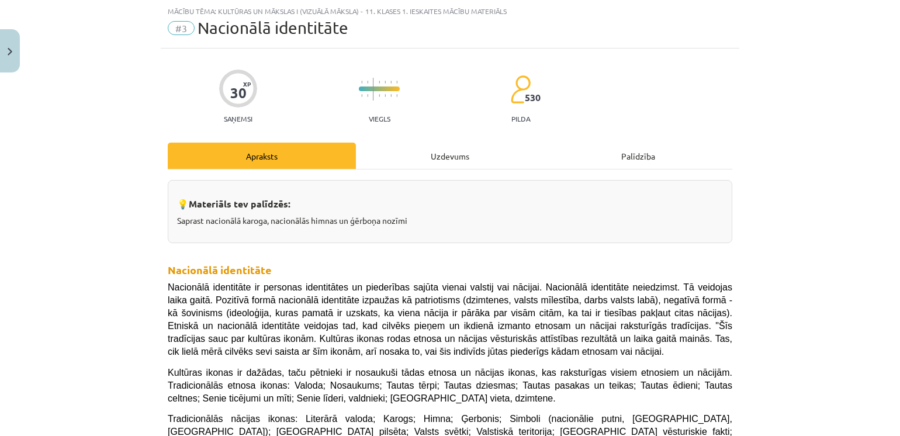
scroll to position [129, 0]
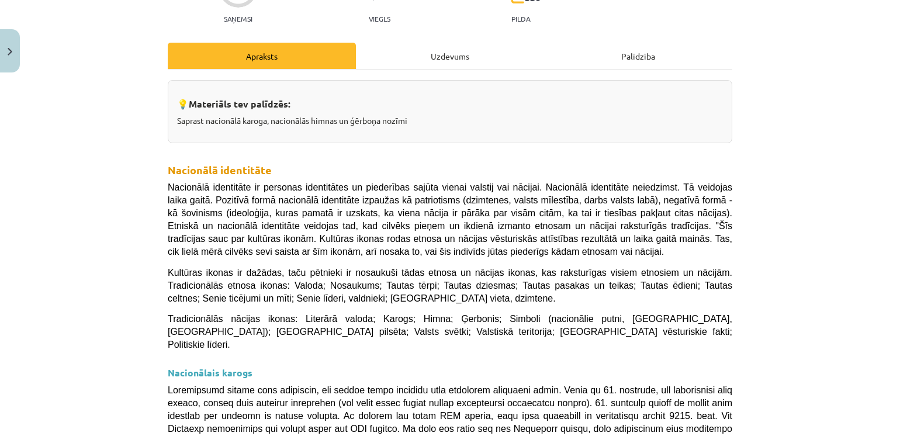
click at [459, 58] on div "Uzdevums" at bounding box center [450, 56] width 188 height 26
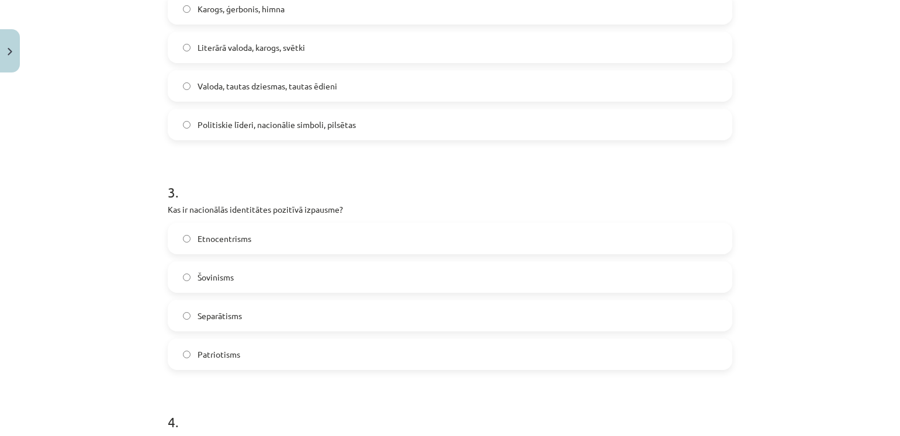
scroll to position [555, 0]
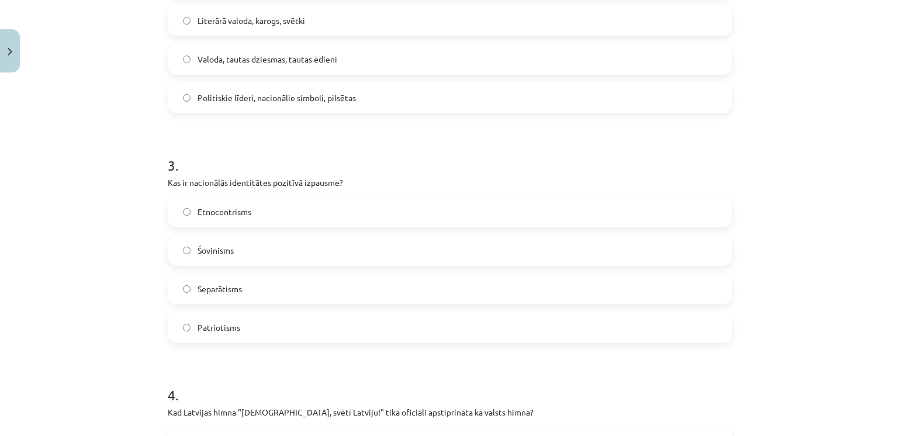
click at [224, 333] on label "Patriotisms" at bounding box center [450, 327] width 562 height 29
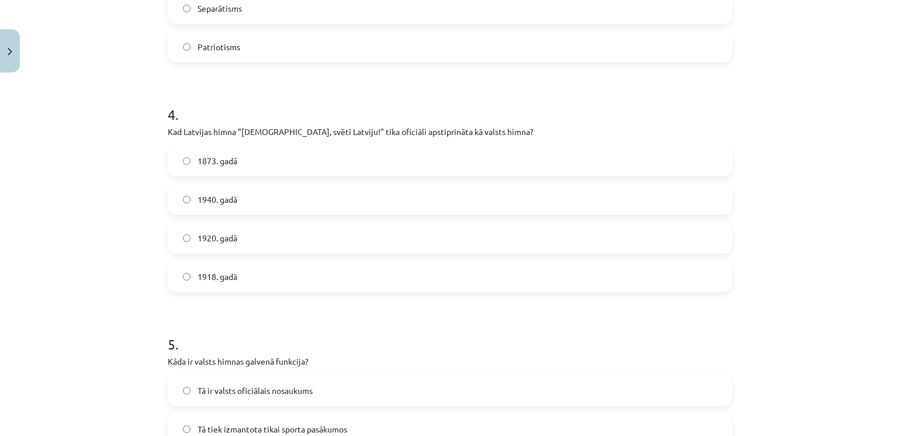
scroll to position [847, 0]
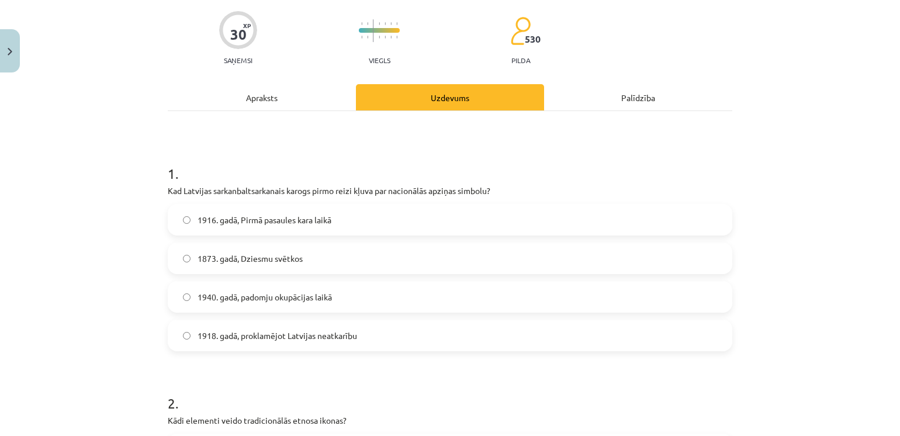
click at [252, 99] on div "Apraksts" at bounding box center [262, 97] width 188 height 26
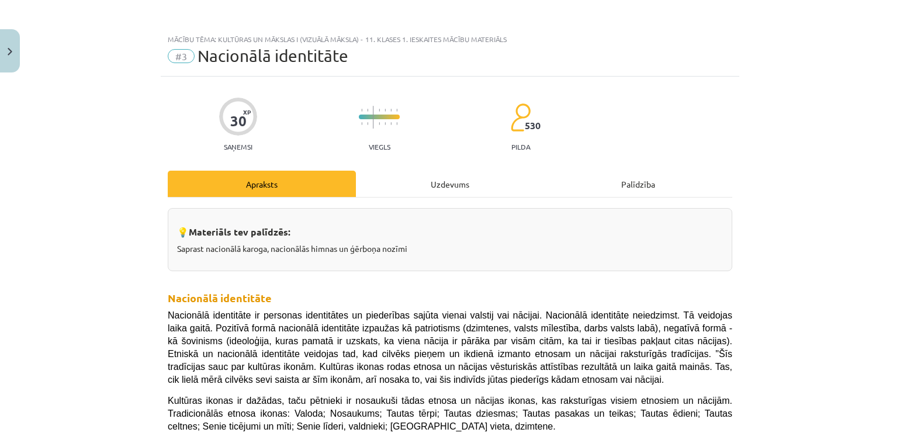
scroll to position [0, 0]
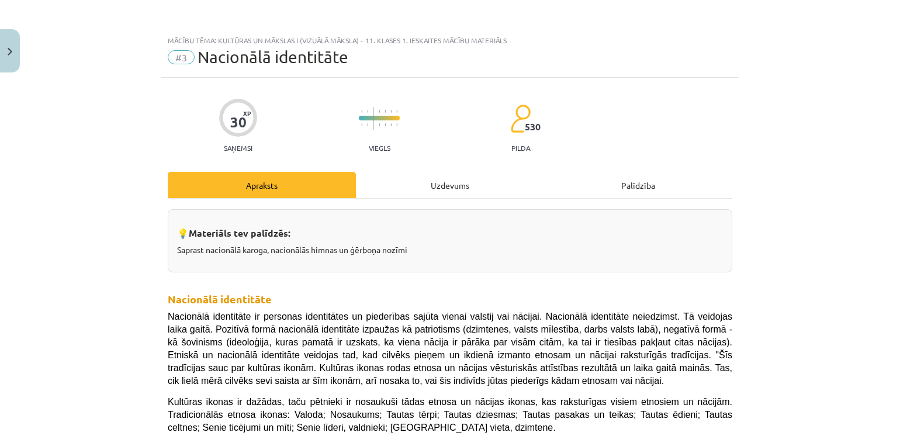
click at [428, 185] on div "Uzdevums" at bounding box center [450, 185] width 188 height 26
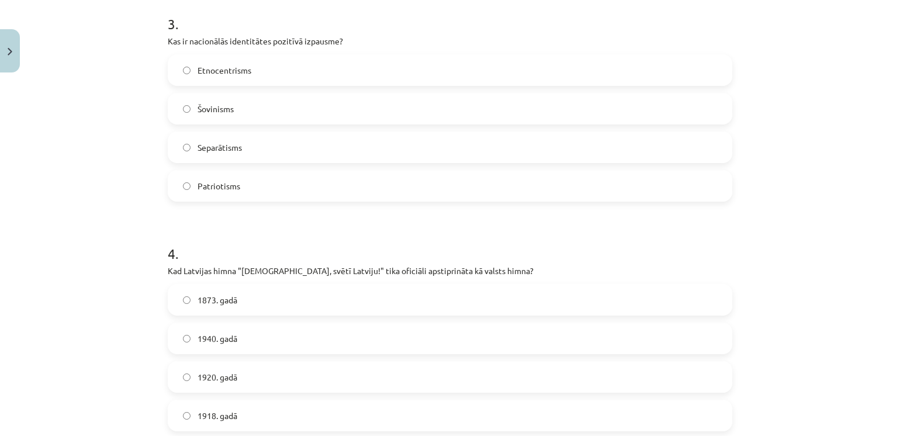
scroll to position [731, 0]
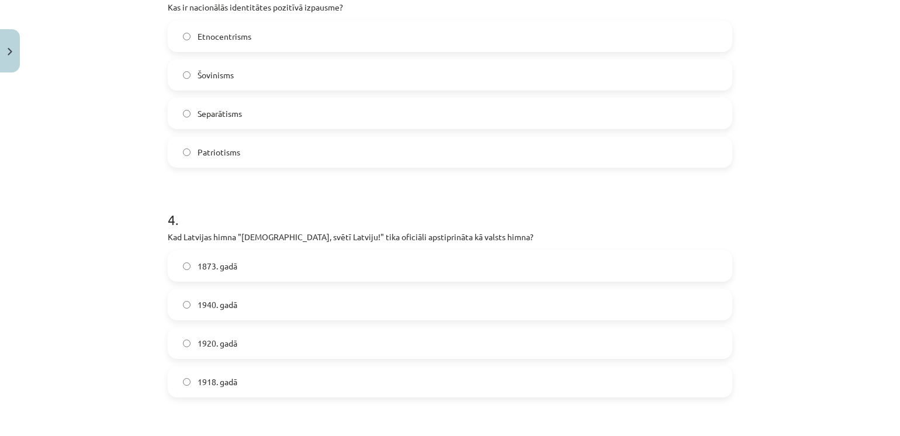
click at [173, 351] on label "1920. gadā" at bounding box center [450, 342] width 562 height 29
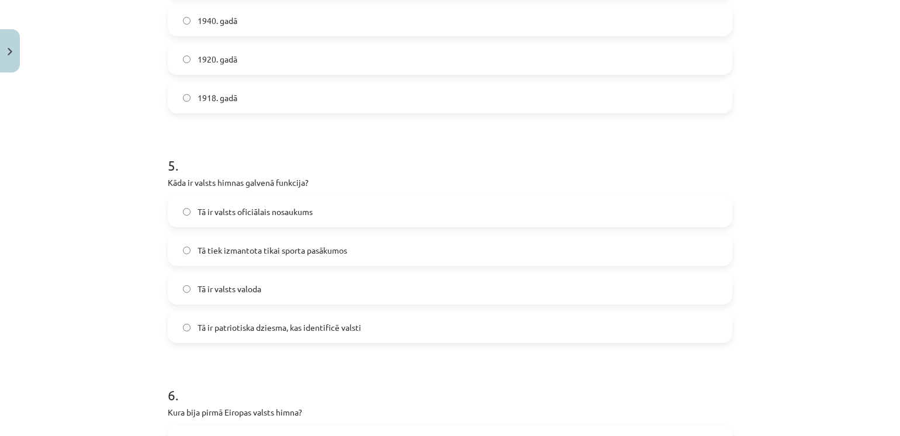
scroll to position [1023, 0]
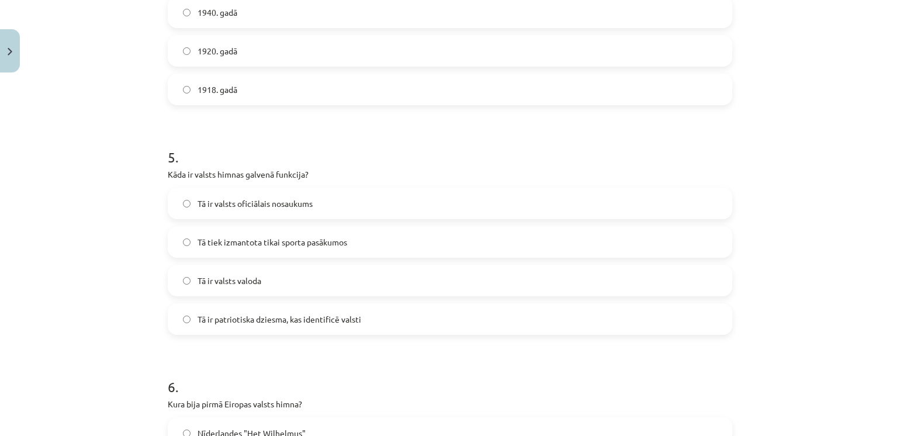
click at [192, 328] on label "Tā ir patriotiska dziesma, kas identificē valsti" at bounding box center [450, 318] width 562 height 29
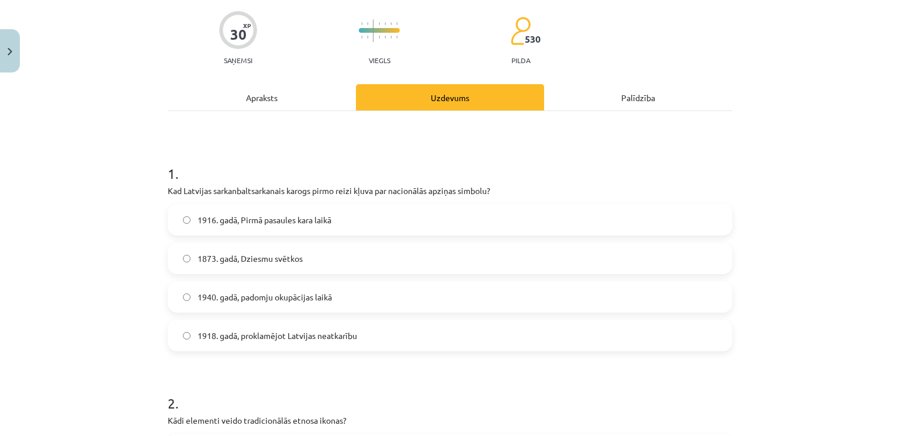
click at [273, 102] on div "Apraksts" at bounding box center [262, 97] width 188 height 26
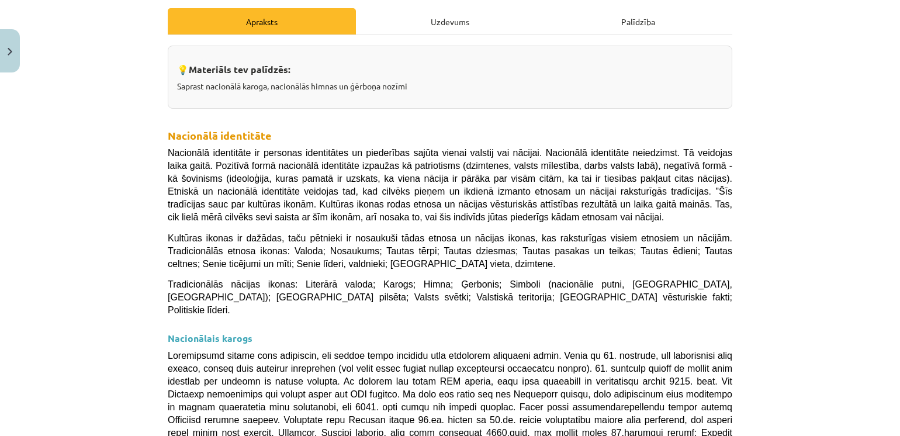
scroll to position [0, 0]
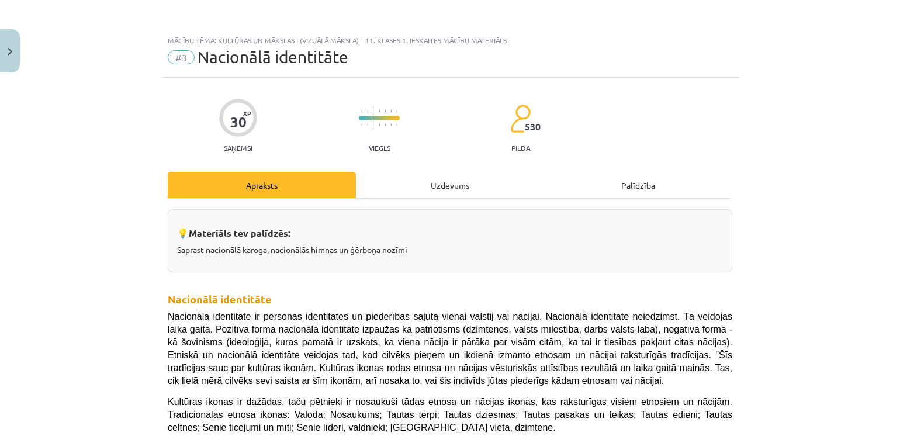
click at [409, 193] on div "Uzdevums" at bounding box center [450, 185] width 188 height 26
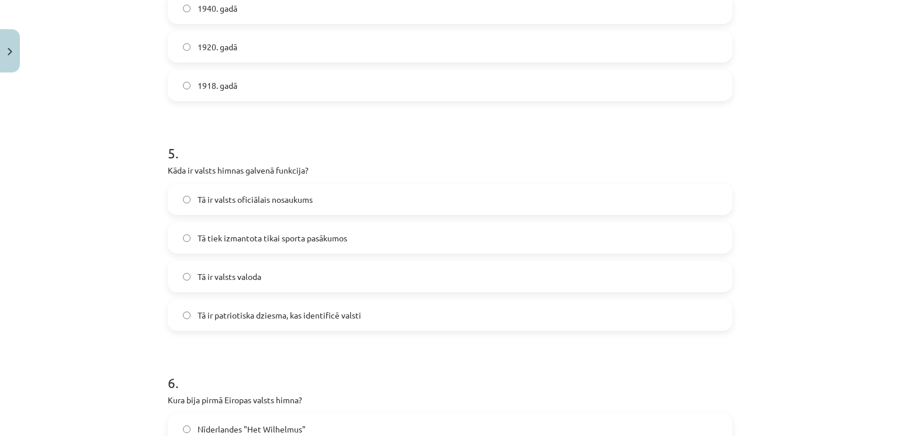
scroll to position [1198, 0]
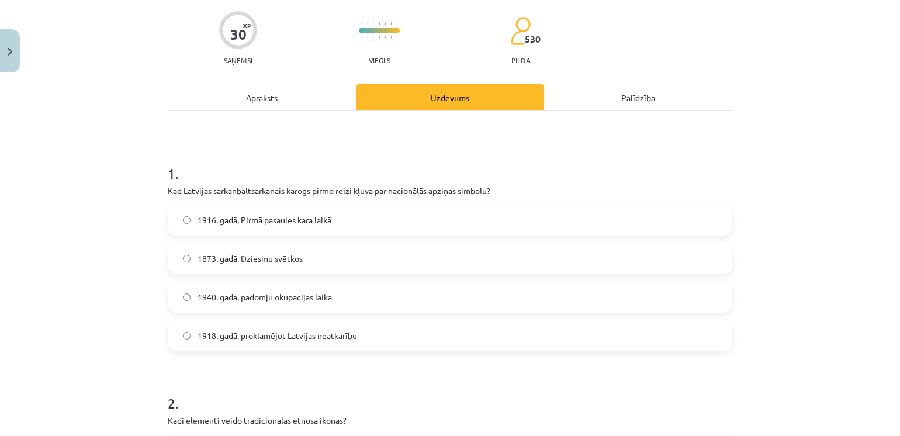
click at [283, 96] on div "Apraksts" at bounding box center [262, 97] width 188 height 26
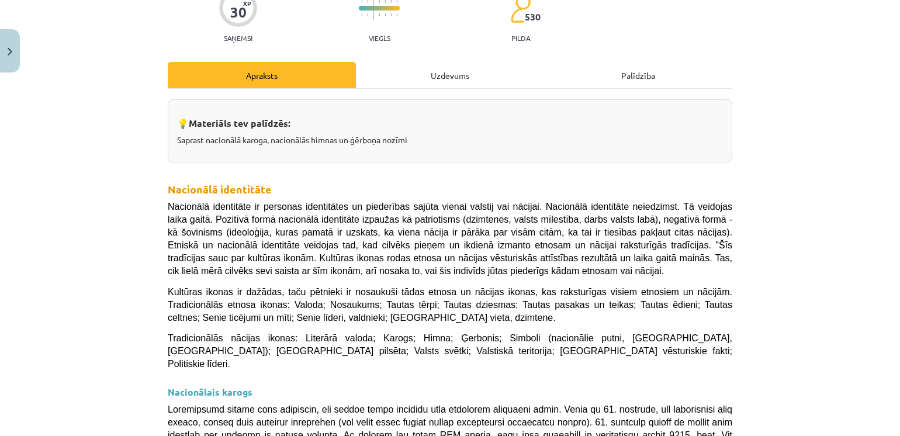
scroll to position [0, 0]
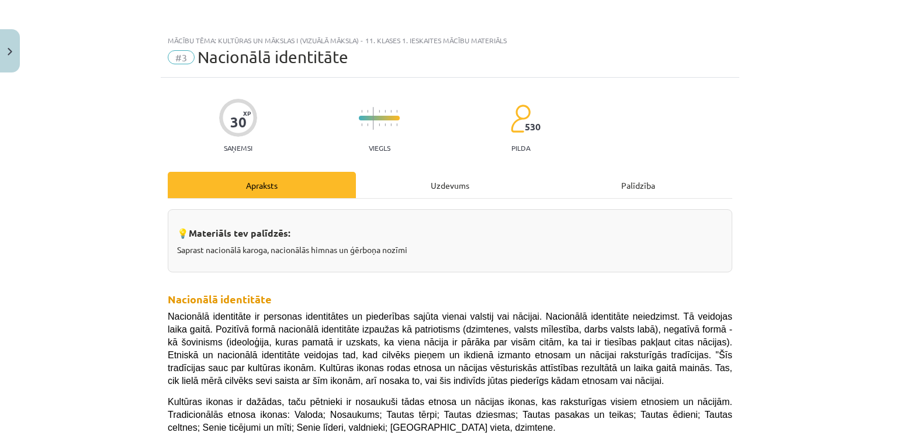
drag, startPoint x: 406, startPoint y: 185, endPoint x: 396, endPoint y: 185, distance: 10.5
click at [406, 184] on div "Uzdevums" at bounding box center [450, 185] width 188 height 26
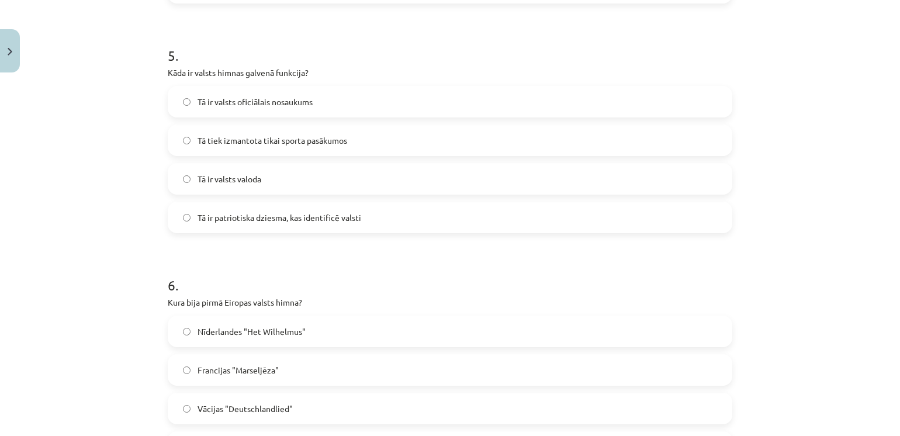
scroll to position [1257, 0]
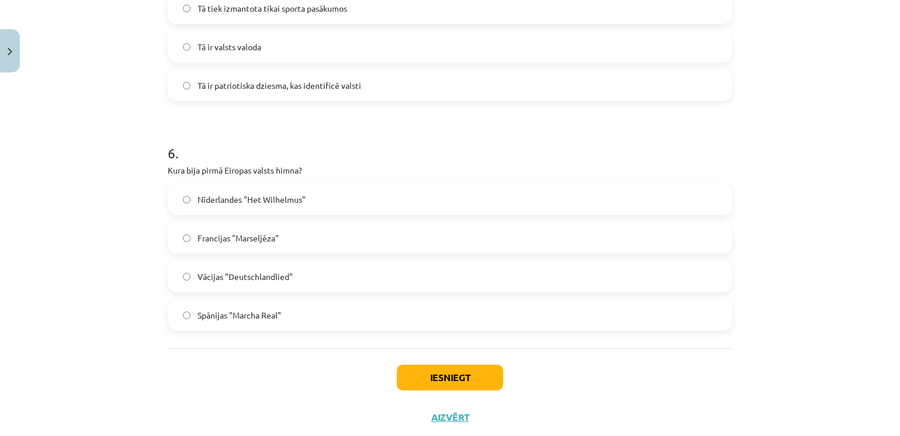
click at [236, 199] on span "Nīderlandes "Het Wilhelmus"" at bounding box center [252, 199] width 108 height 12
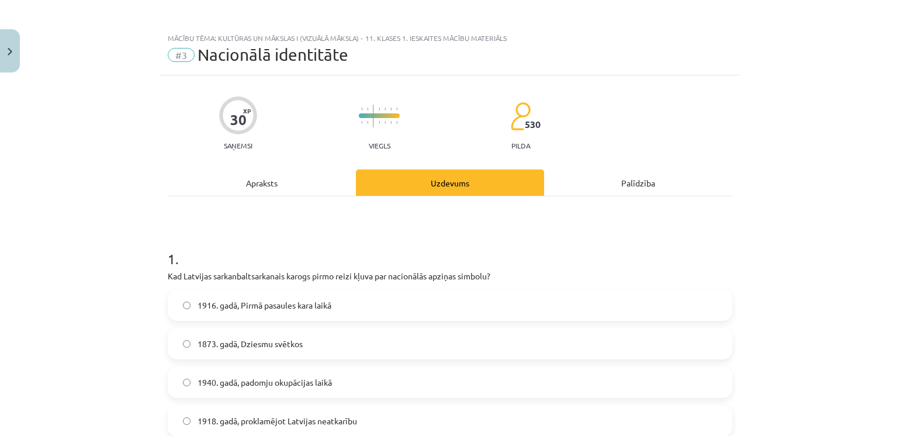
scroll to position [0, 0]
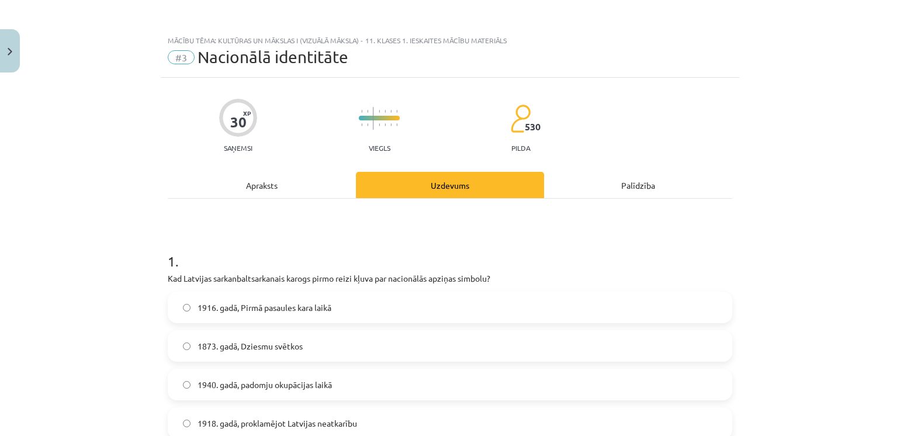
click at [268, 176] on div "Apraksts" at bounding box center [262, 185] width 188 height 26
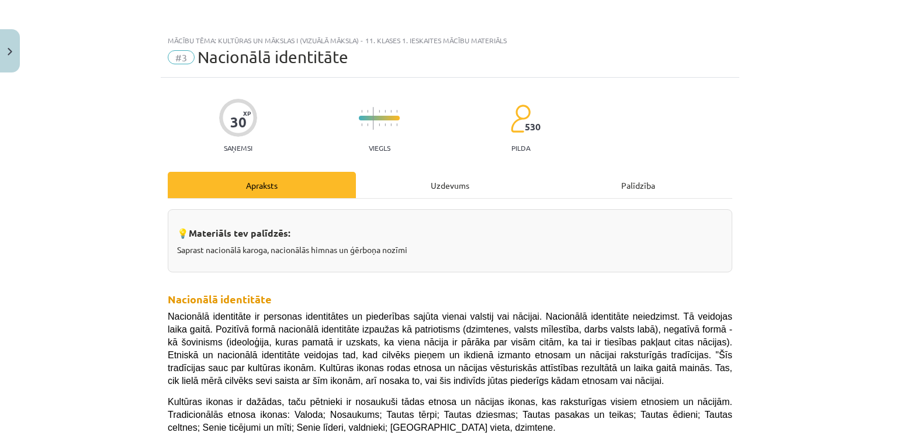
click at [435, 184] on div "Uzdevums" at bounding box center [450, 185] width 188 height 26
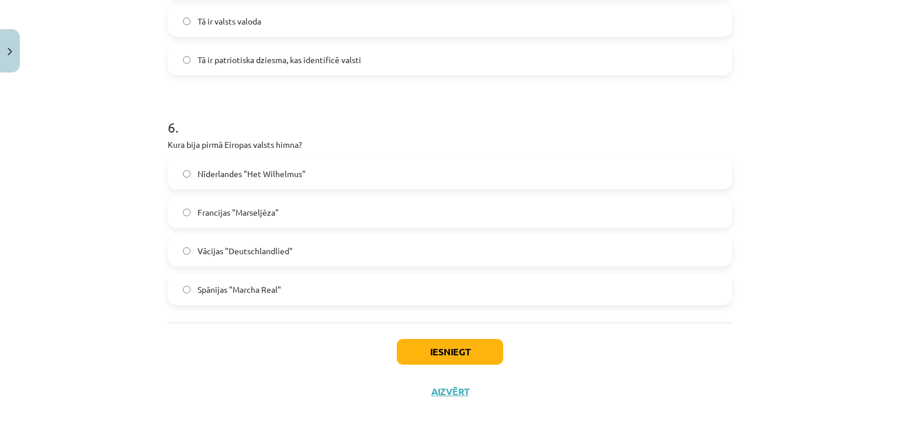
scroll to position [1286, 0]
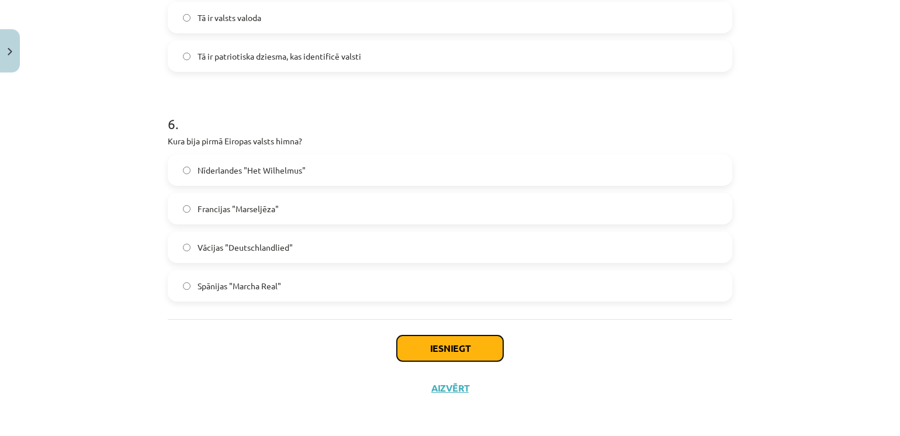
click at [404, 352] on button "Iesniegt" at bounding box center [450, 348] width 106 height 26
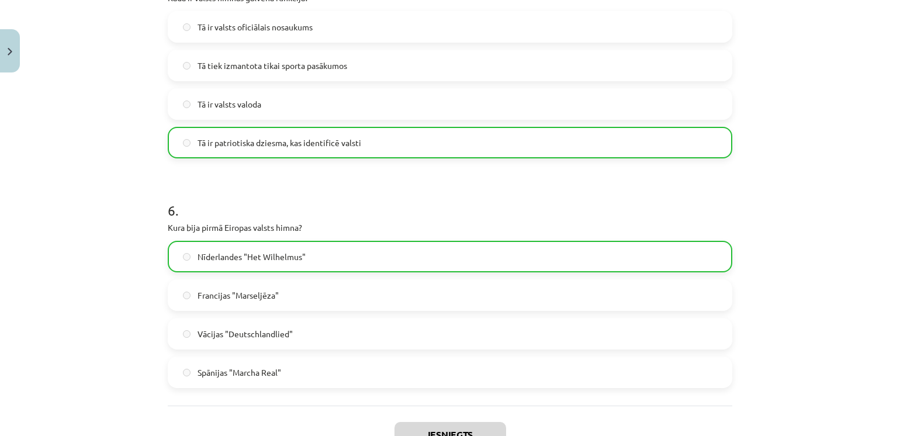
scroll to position [1323, 0]
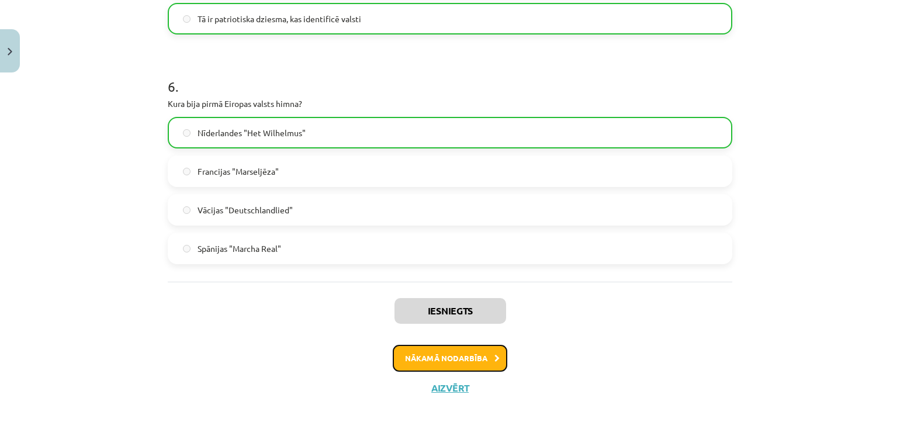
click at [458, 350] on button "Nākamā nodarbība" at bounding box center [450, 358] width 115 height 27
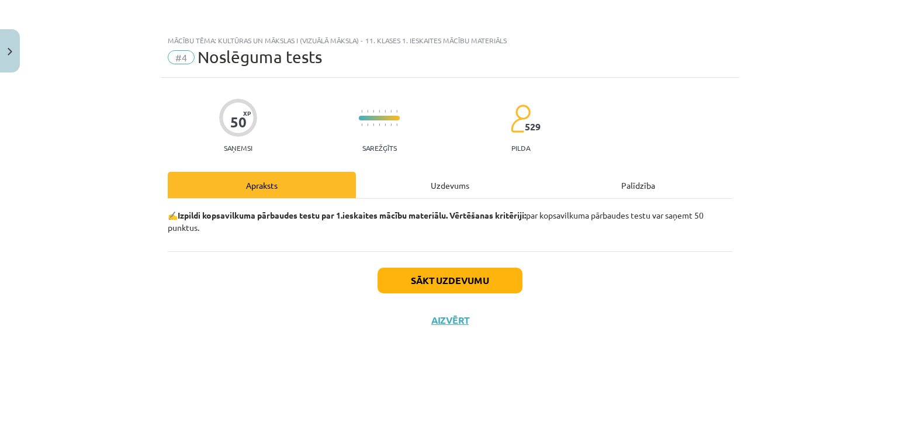
click at [434, 195] on div "Uzdevums" at bounding box center [450, 185] width 188 height 26
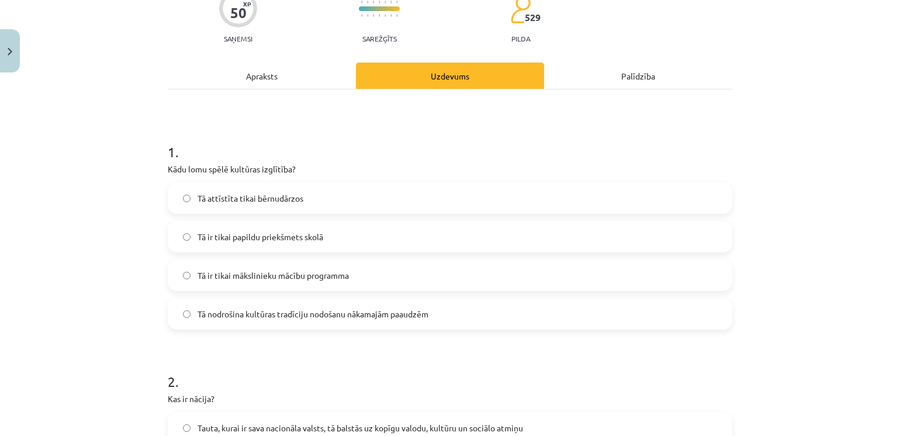
scroll to position [117, 0]
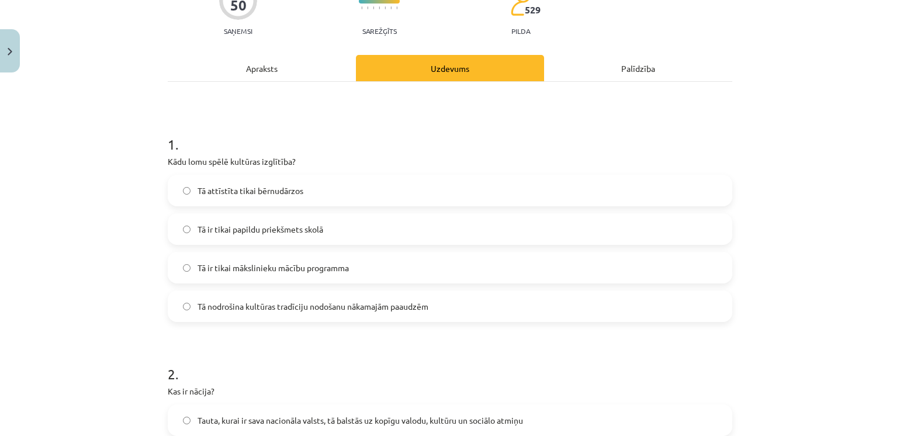
click at [225, 304] on span "Tā nodrošina kultūras tradīciju nodošanu nākamajām paaudzēm" at bounding box center [313, 306] width 231 height 12
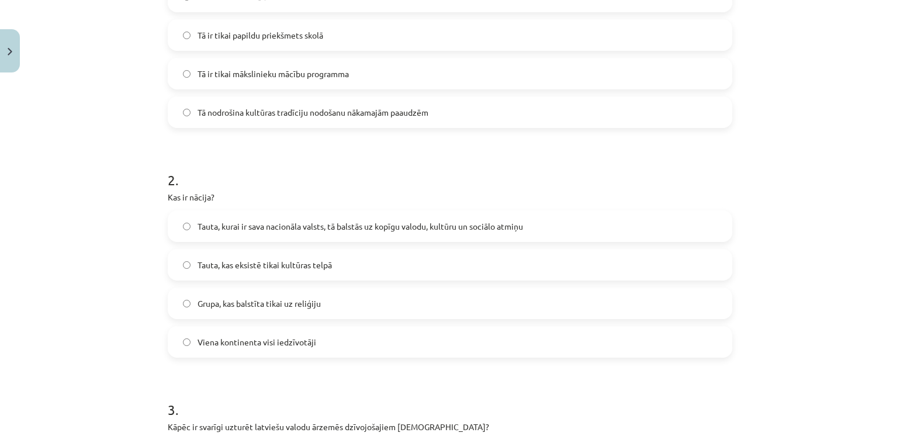
scroll to position [409, 0]
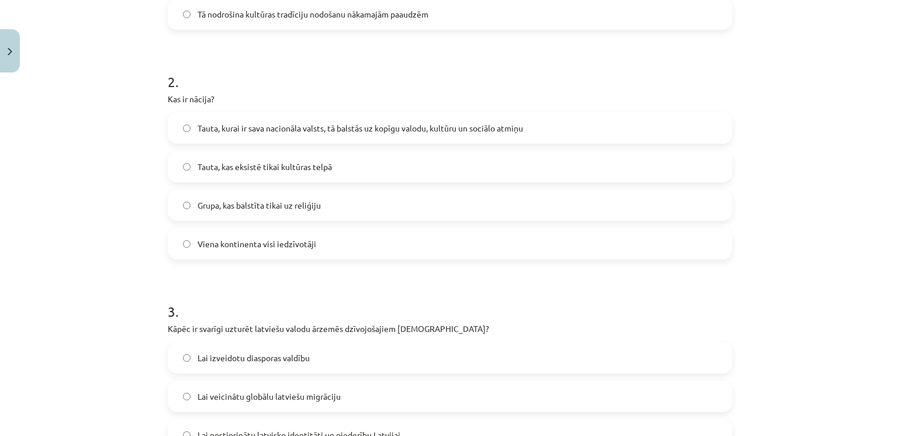
click at [234, 115] on label "Tauta, kurai ir sava nacionāla valsts, tā balstās uz kopīgu valodu, kultūru un …" at bounding box center [450, 127] width 562 height 29
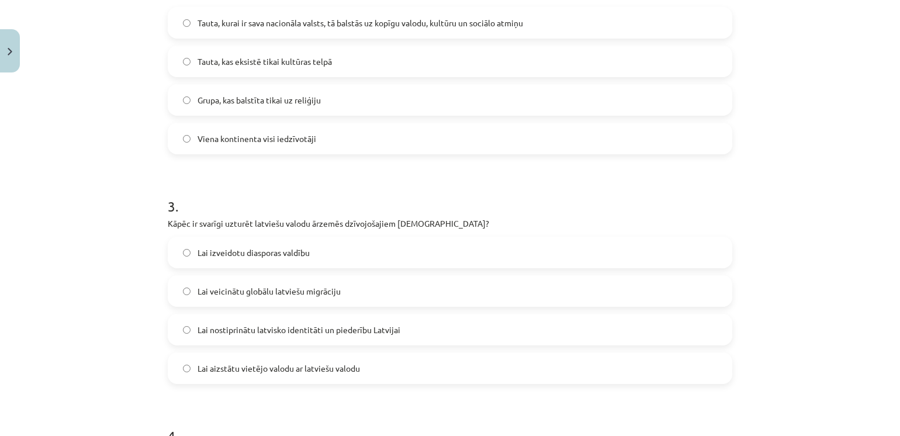
scroll to position [584, 0]
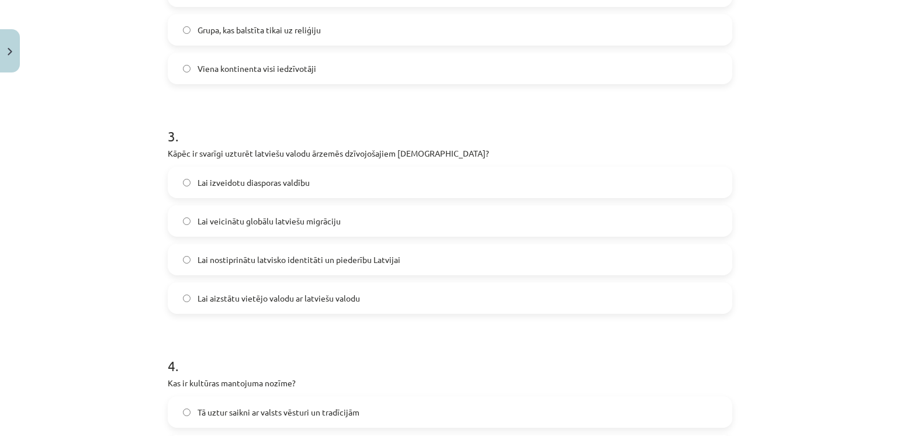
click at [187, 259] on label "Lai nostiprinātu latvisko identitāti un piederību Latvijai" at bounding box center [450, 259] width 562 height 29
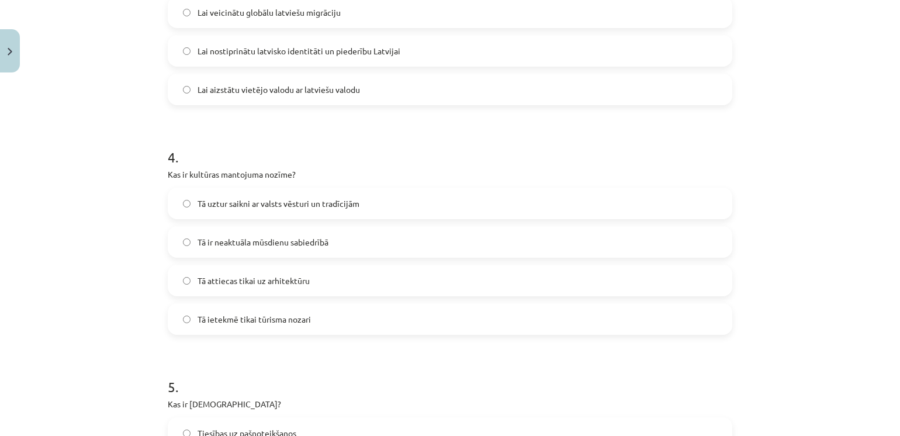
scroll to position [818, 0]
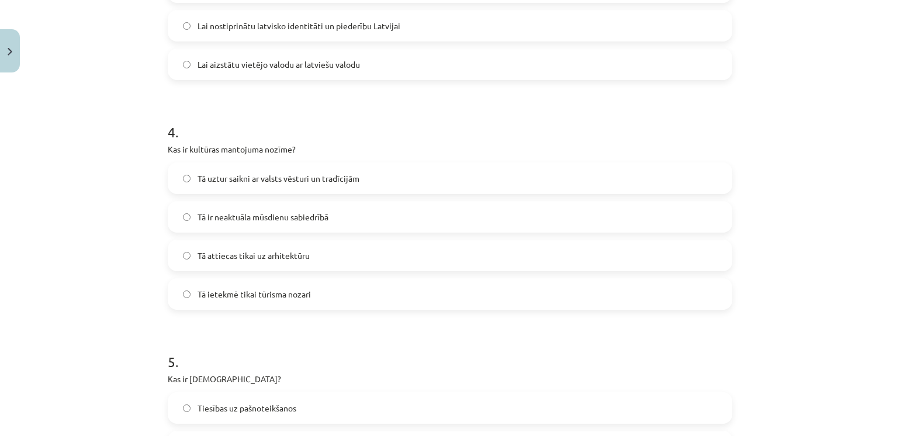
click at [182, 186] on label "Tā uztur saikni ar valsts vēsturi un tradīcijām" at bounding box center [450, 178] width 562 height 29
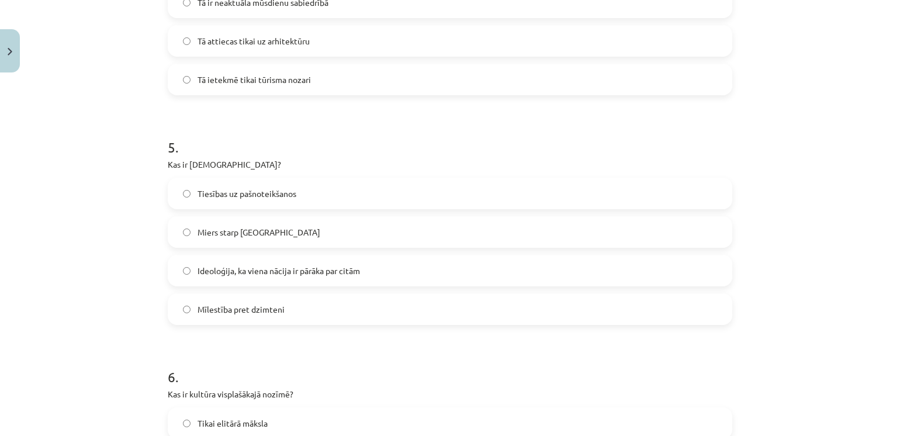
scroll to position [1052, 0]
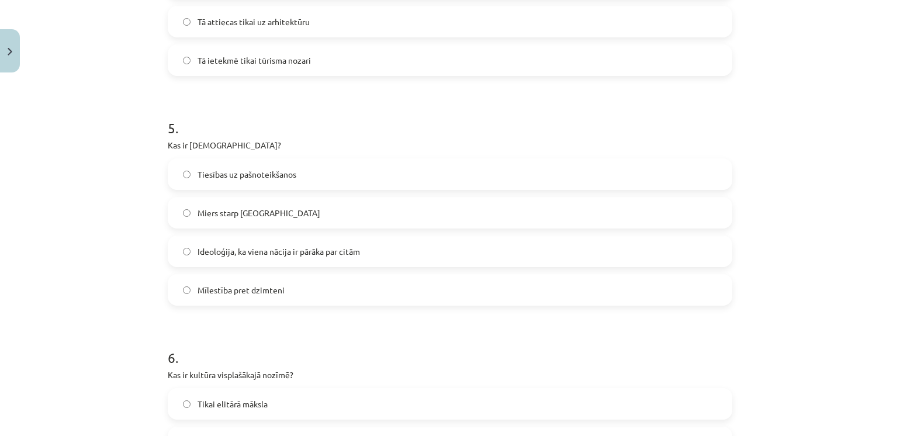
click at [226, 266] on div "Ideoloģija, ka viena nācija ir pārāka par citām" at bounding box center [450, 252] width 565 height 32
drag, startPoint x: 305, startPoint y: 243, endPoint x: 307, endPoint y: 250, distance: 6.8
click at [305, 244] on label "Ideoloģija, ka viena nācija ir pārāka par citām" at bounding box center [450, 251] width 562 height 29
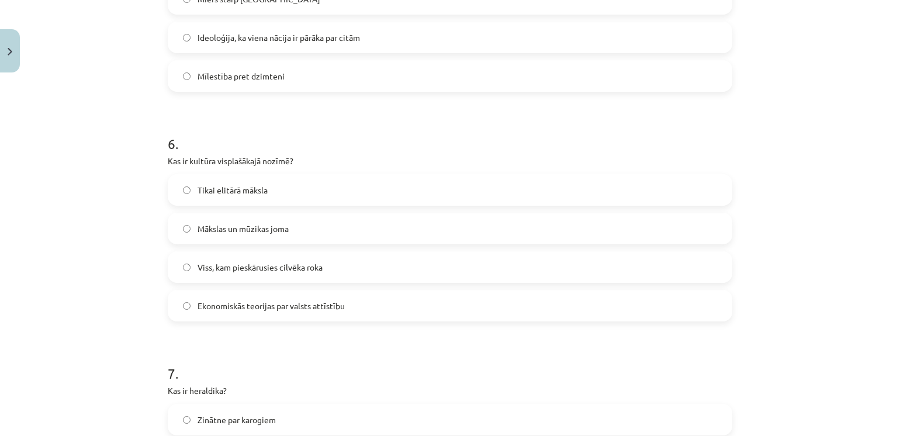
scroll to position [1286, 0]
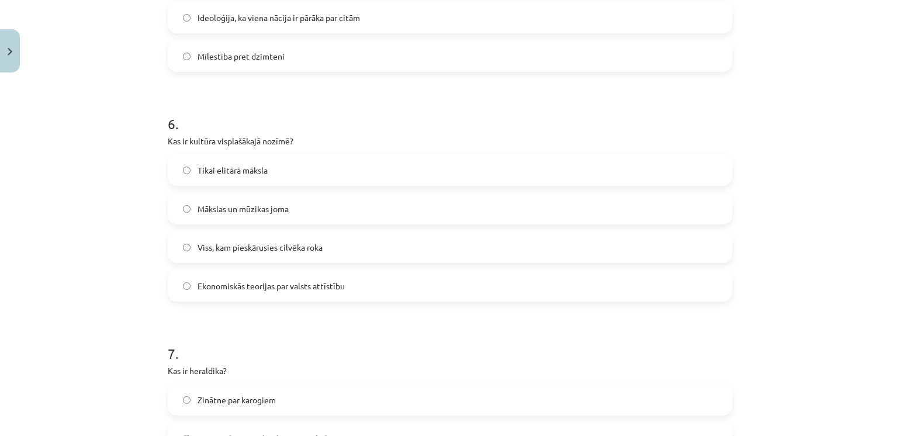
click at [233, 244] on span "Viss, kam pieskārusies cilvēka roka" at bounding box center [260, 247] width 125 height 12
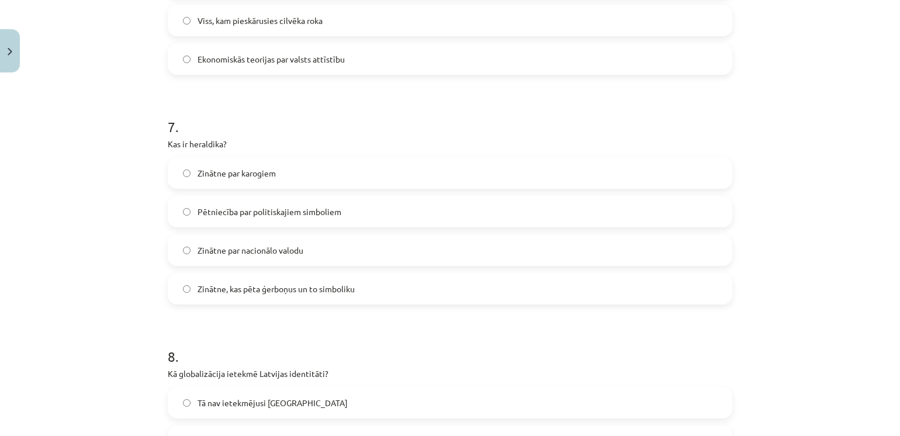
scroll to position [1520, 0]
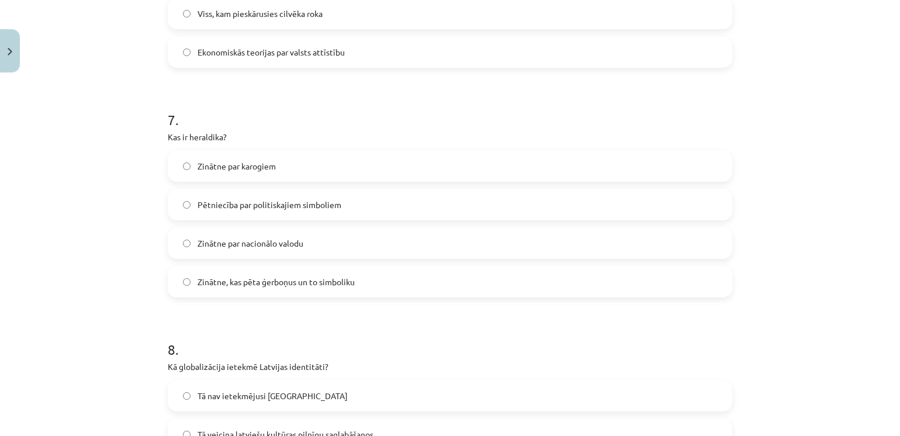
click at [198, 283] on span "Zinātne, kas pēta ģerboņus un to simboliku" at bounding box center [276, 282] width 157 height 12
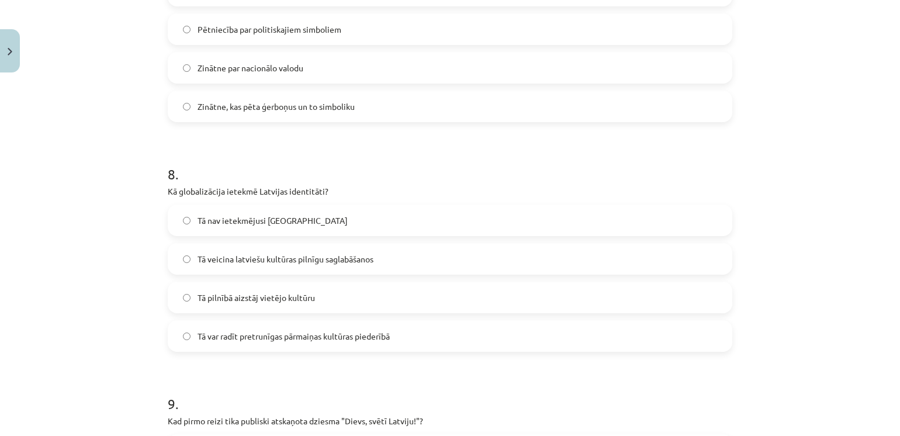
scroll to position [1753, 0]
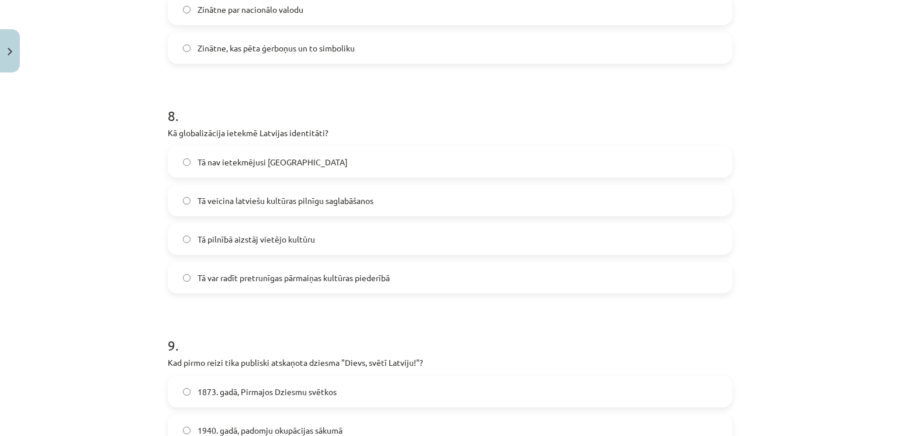
click at [194, 285] on label "Tā var radīt pretrunīgas pārmaiņas kultūras piederībā" at bounding box center [450, 277] width 562 height 29
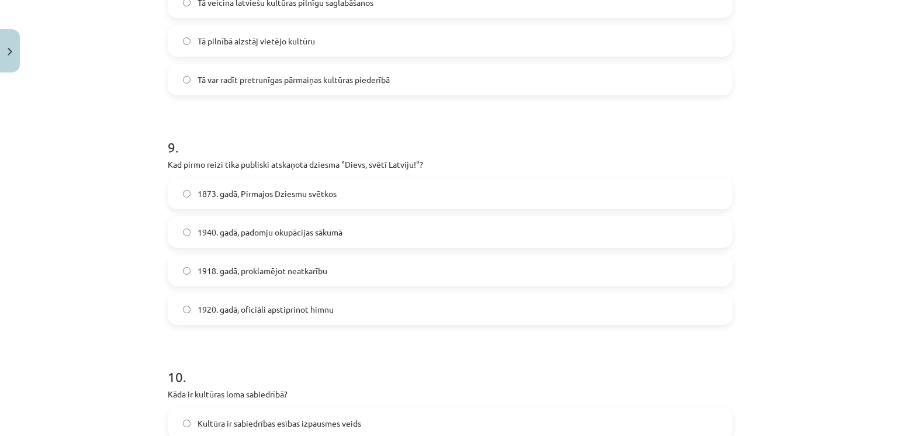
scroll to position [1987, 0]
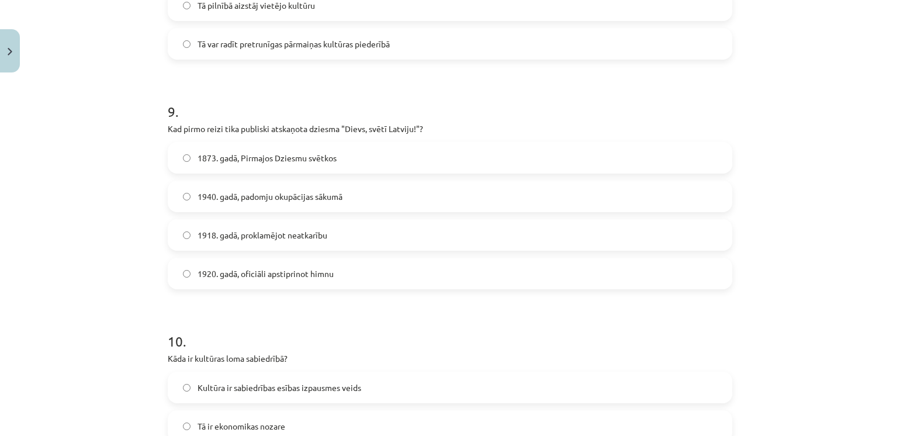
click at [192, 248] on label "1918. gadā, proklamējot neatkarību" at bounding box center [450, 234] width 562 height 29
click at [247, 157] on span "1873. gadā, Pirmajos Dziesmu svētkos" at bounding box center [267, 158] width 139 height 12
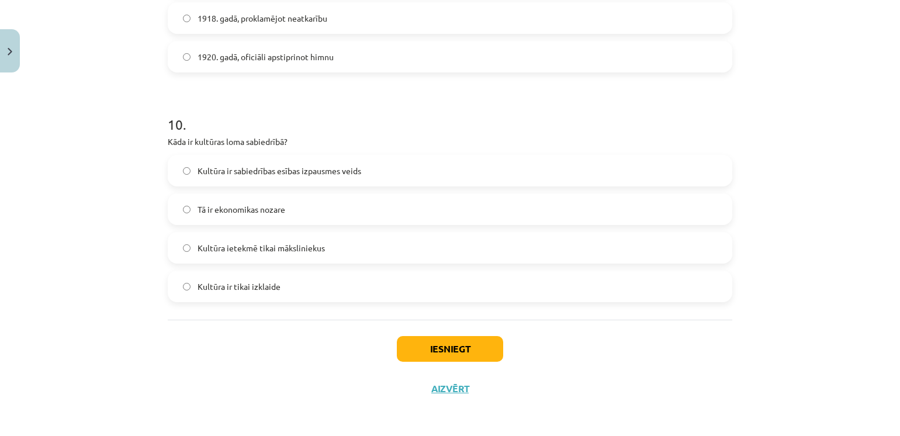
scroll to position [2204, 0]
click at [258, 176] on label "Kultūra ir sabiedrības esības izpausmes veids" at bounding box center [450, 169] width 562 height 29
click at [435, 355] on button "Iesniegt" at bounding box center [450, 348] width 106 height 26
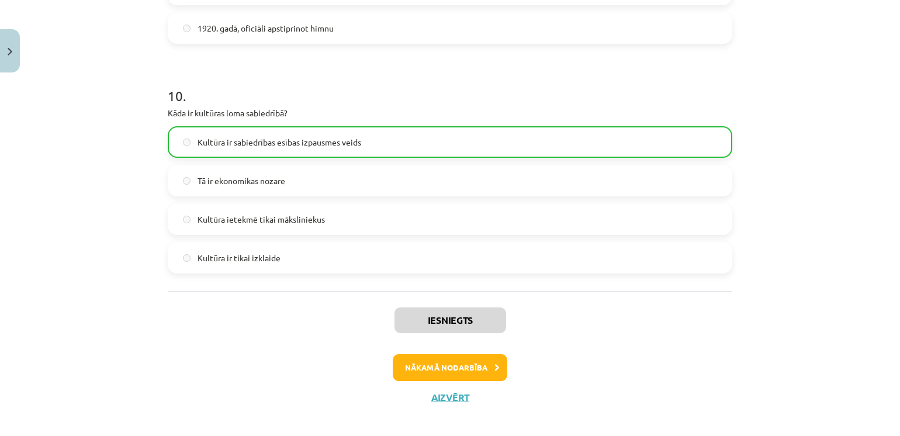
scroll to position [2242, 0]
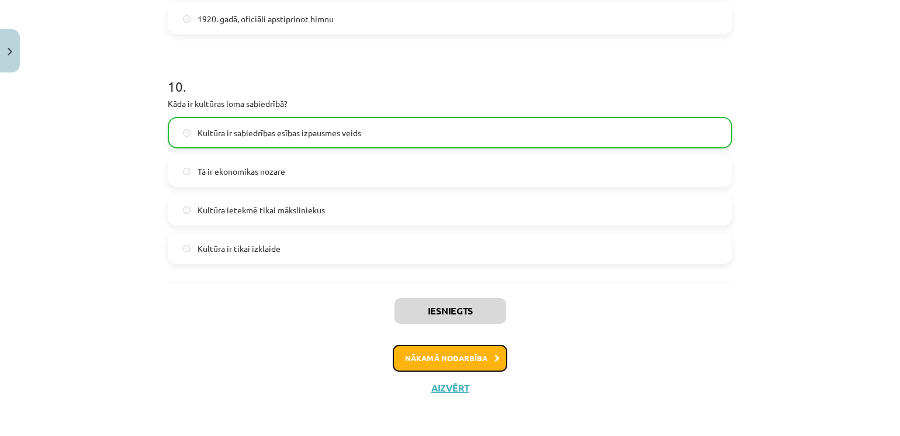
click at [407, 360] on button "Nākamā nodarbība" at bounding box center [450, 358] width 115 height 27
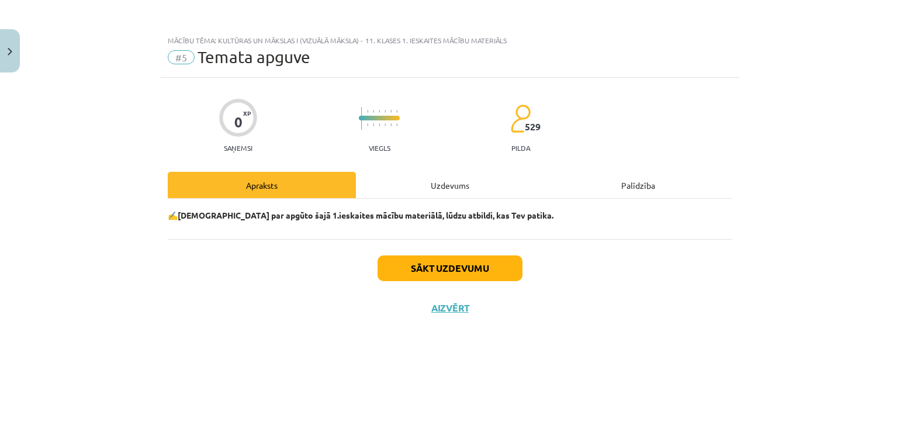
click at [404, 192] on div "Uzdevums" at bounding box center [450, 185] width 188 height 26
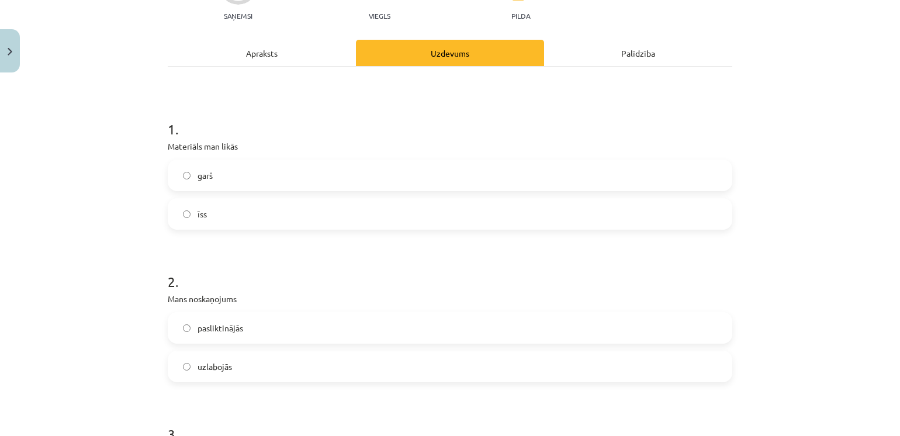
scroll to position [131, 0]
click at [198, 211] on span "īss" at bounding box center [202, 215] width 9 height 12
click at [216, 371] on span "uzlabojās" at bounding box center [215, 368] width 34 height 12
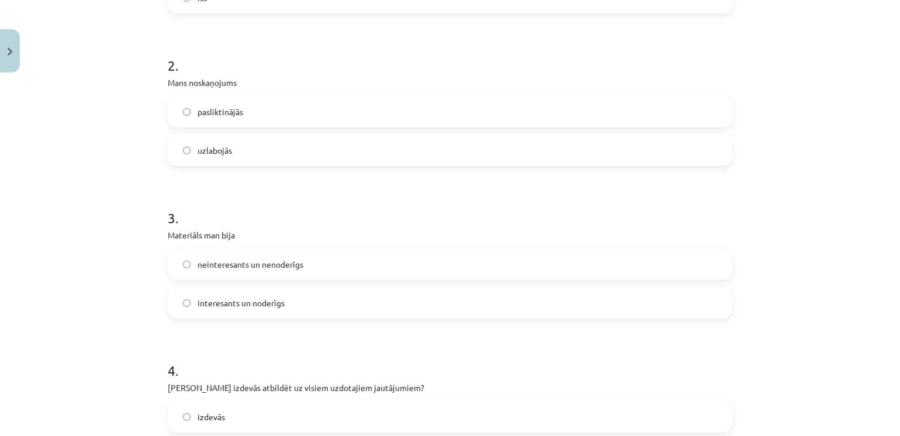
scroll to position [359, 0]
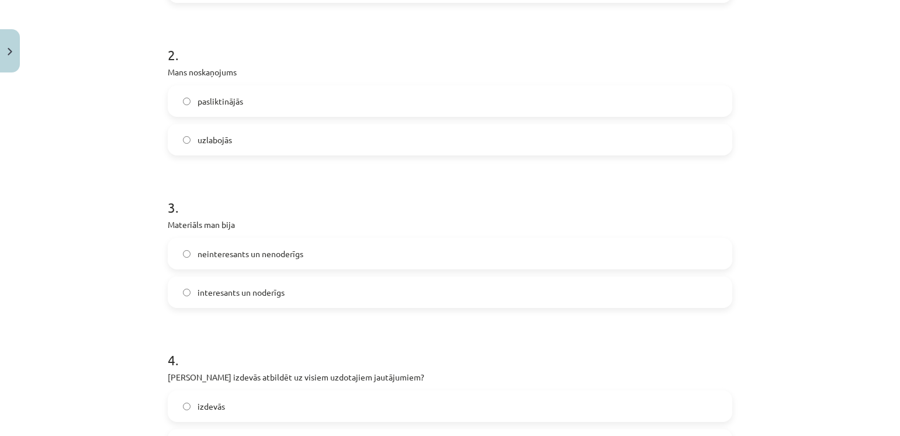
click at [213, 288] on span "interesants un noderīgs" at bounding box center [241, 292] width 87 height 12
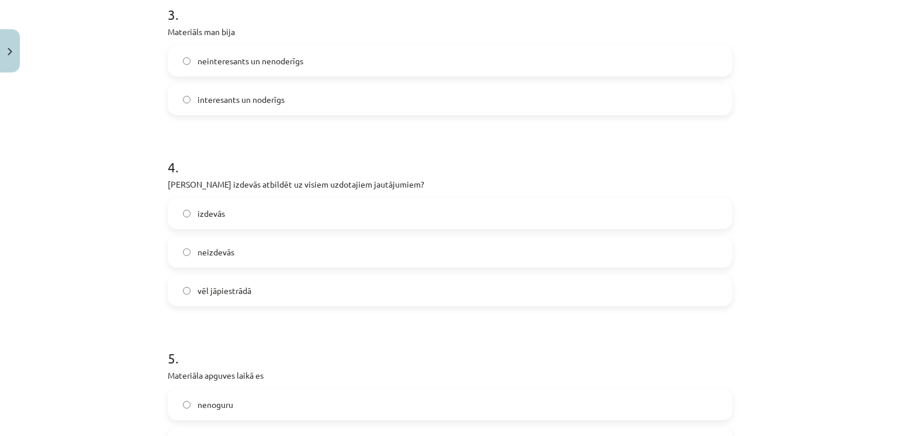
scroll to position [552, 0]
click at [216, 220] on label "izdevās" at bounding box center [450, 213] width 562 height 29
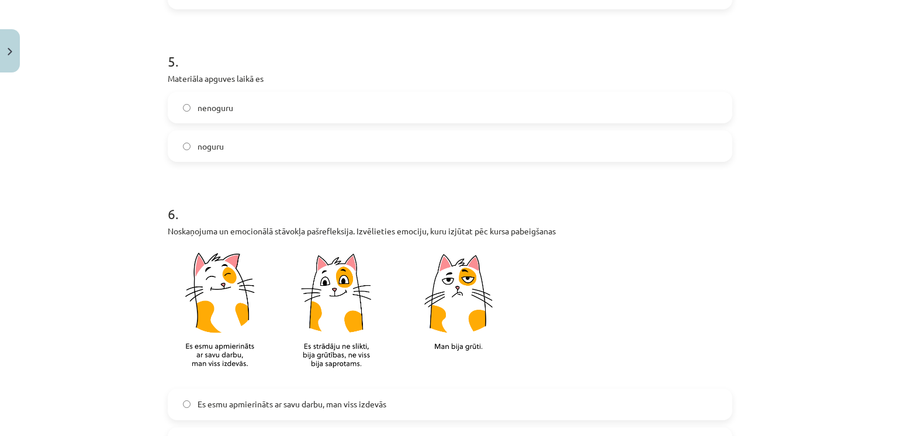
scroll to position [849, 0]
click at [248, 108] on label "nenoguru" at bounding box center [450, 107] width 562 height 29
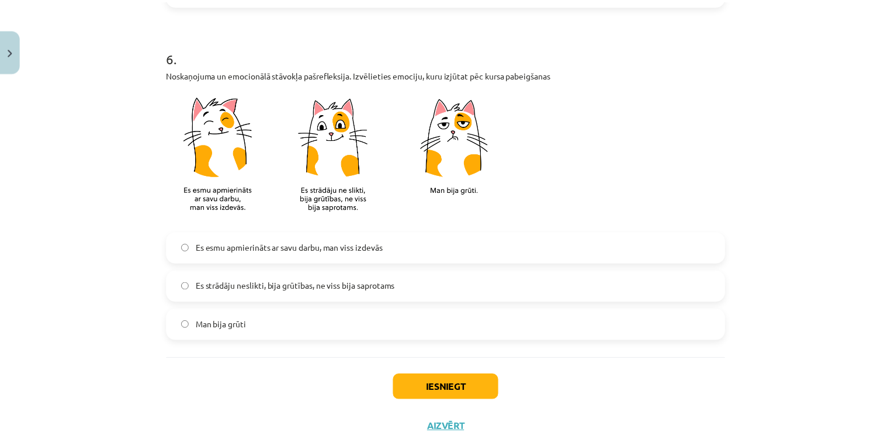
scroll to position [1007, 0]
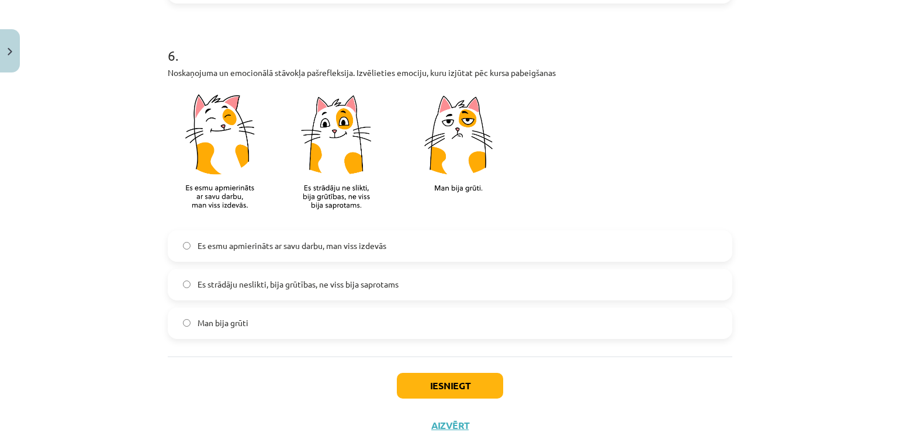
click at [238, 258] on label "Es esmu apmierināts ar savu darbu, man viss izdevās" at bounding box center [450, 245] width 562 height 29
click at [469, 376] on button "Iesniegt" at bounding box center [450, 386] width 106 height 26
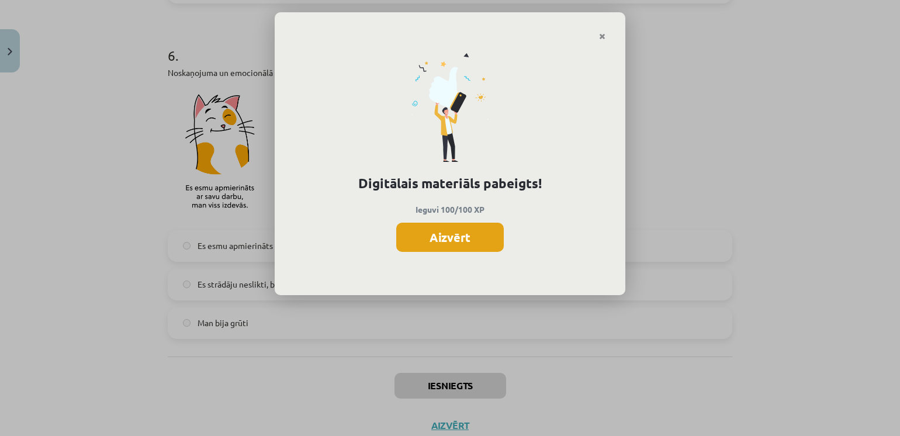
click at [470, 226] on button "Aizvērt" at bounding box center [450, 237] width 108 height 29
click at [470, 226] on div "6 . Noskaņojuma un emocionālā stāvokļa pašrefleksija. Izvēlieties emociju, kuru…" at bounding box center [450, 183] width 565 height 312
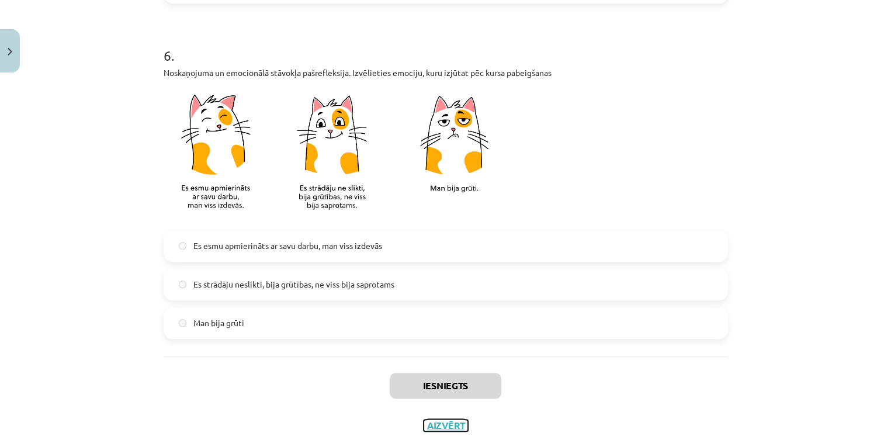
click at [447, 424] on button "Aizvērt" at bounding box center [446, 426] width 44 height 12
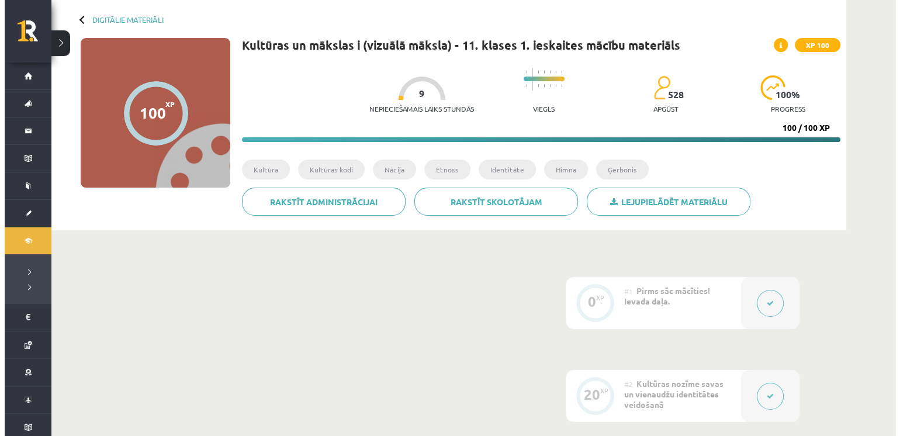
scroll to position [0, 0]
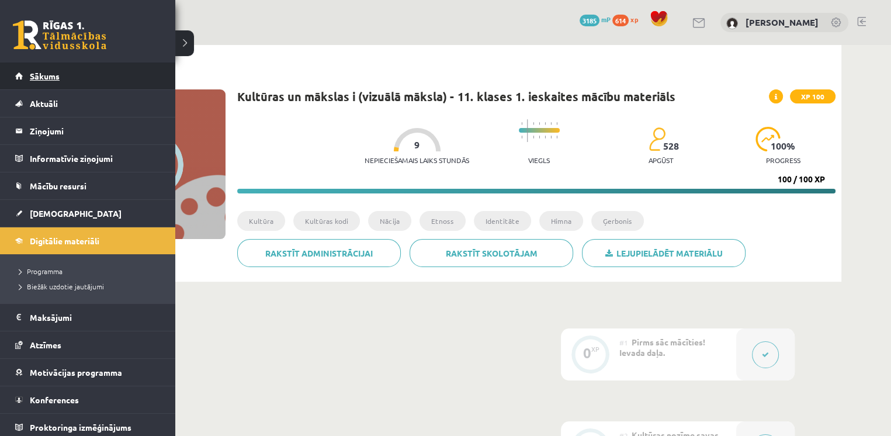
drag, startPoint x: 26, startPoint y: 240, endPoint x: 65, endPoint y: 84, distance: 161.6
click at [65, 84] on link "Sākums" at bounding box center [88, 76] width 146 height 27
